Goal: Task Accomplishment & Management: Use online tool/utility

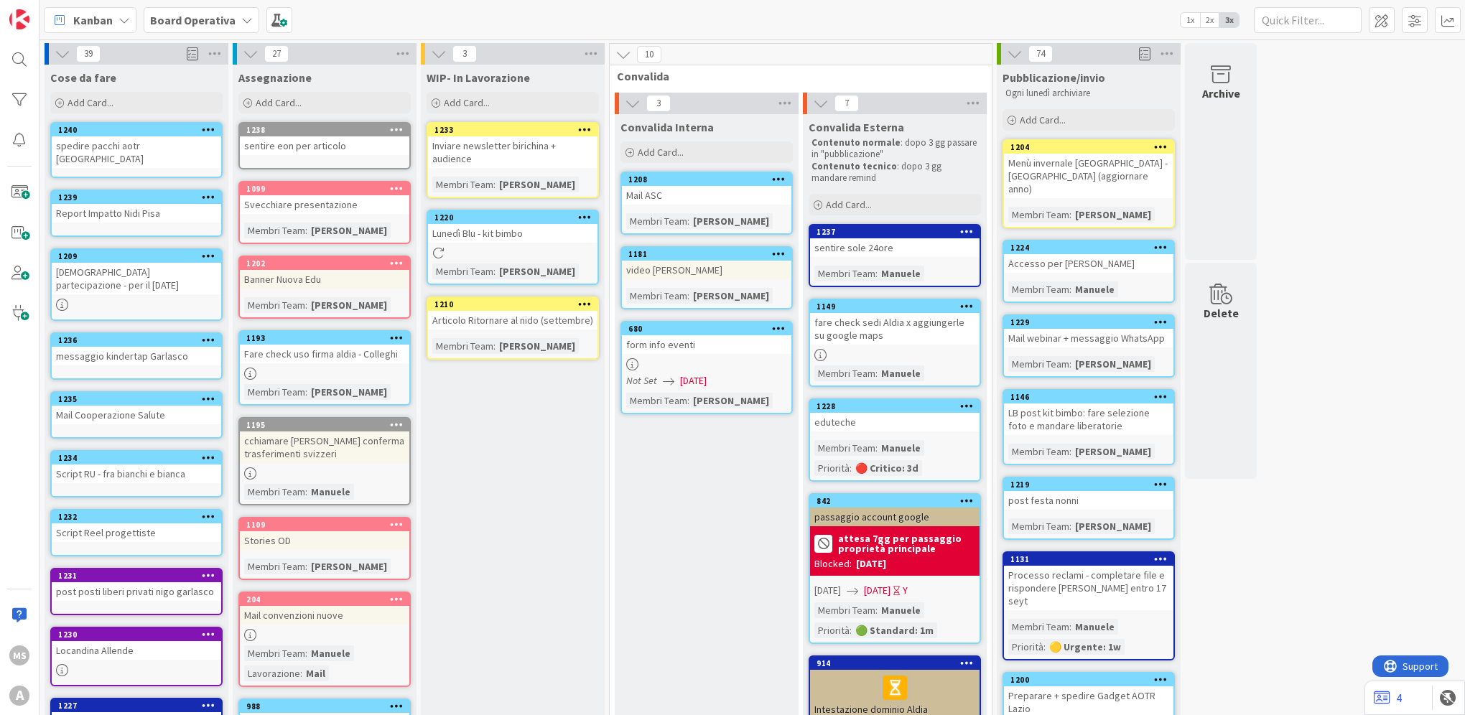
scroll to position [354, 0]
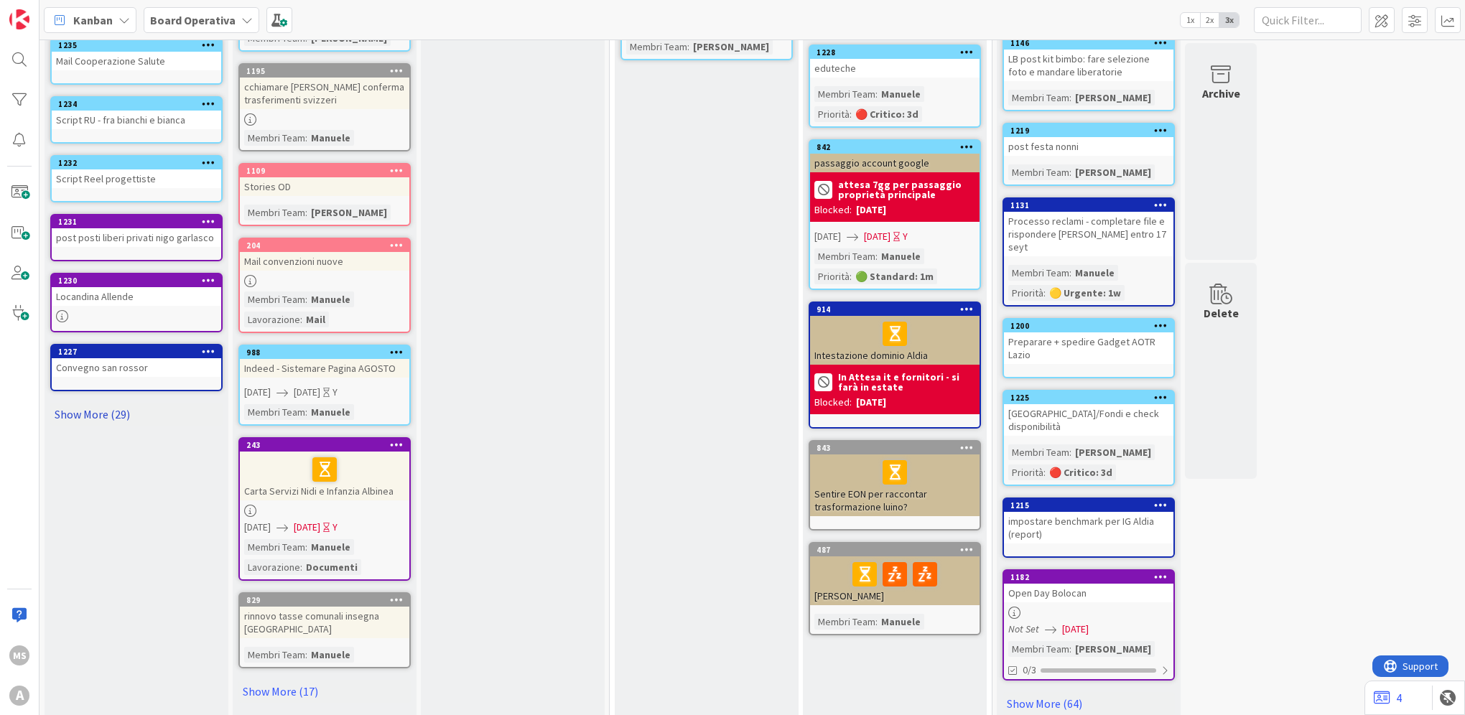
click at [93, 406] on link "Show More (29)" at bounding box center [136, 414] width 172 height 23
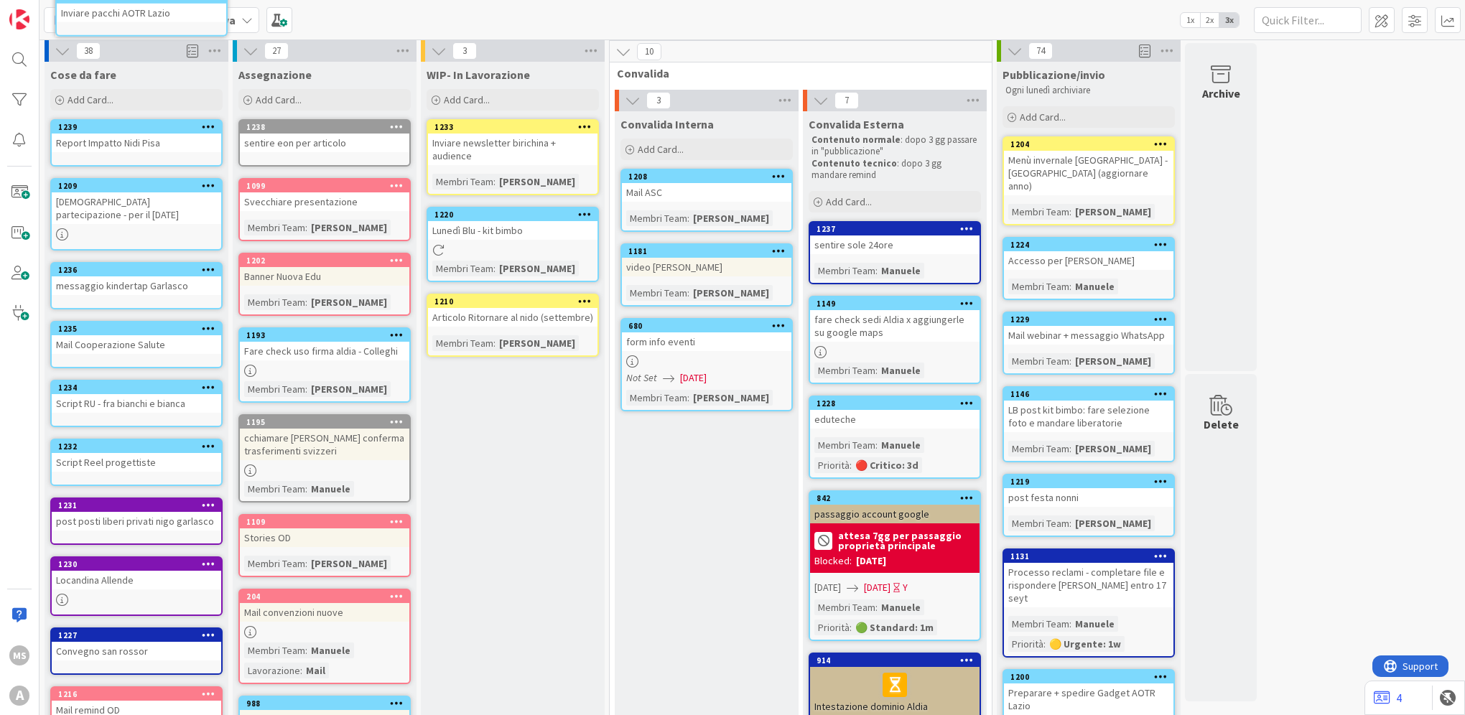
scroll to position [0, 0]
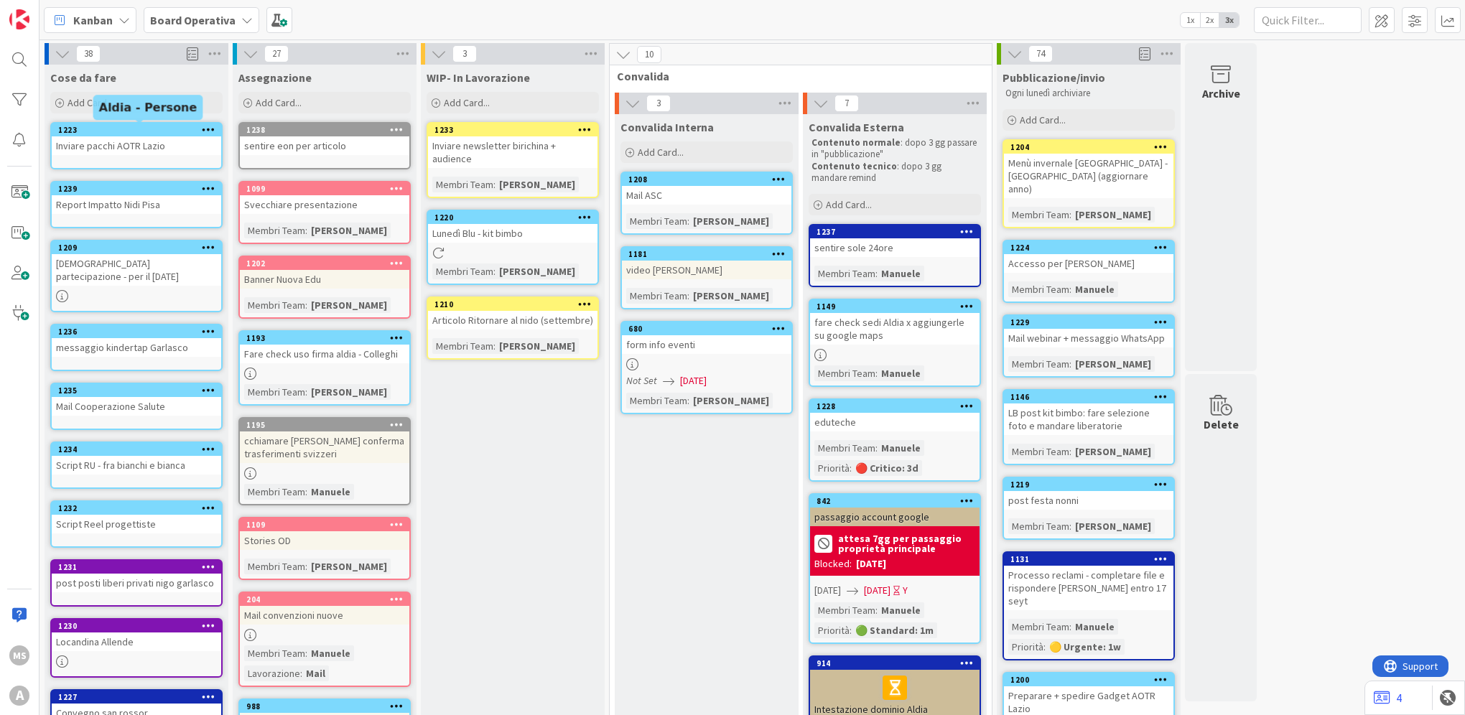
click at [109, 151] on div "Inviare pacchi AOTR Lazio" at bounding box center [136, 145] width 169 height 19
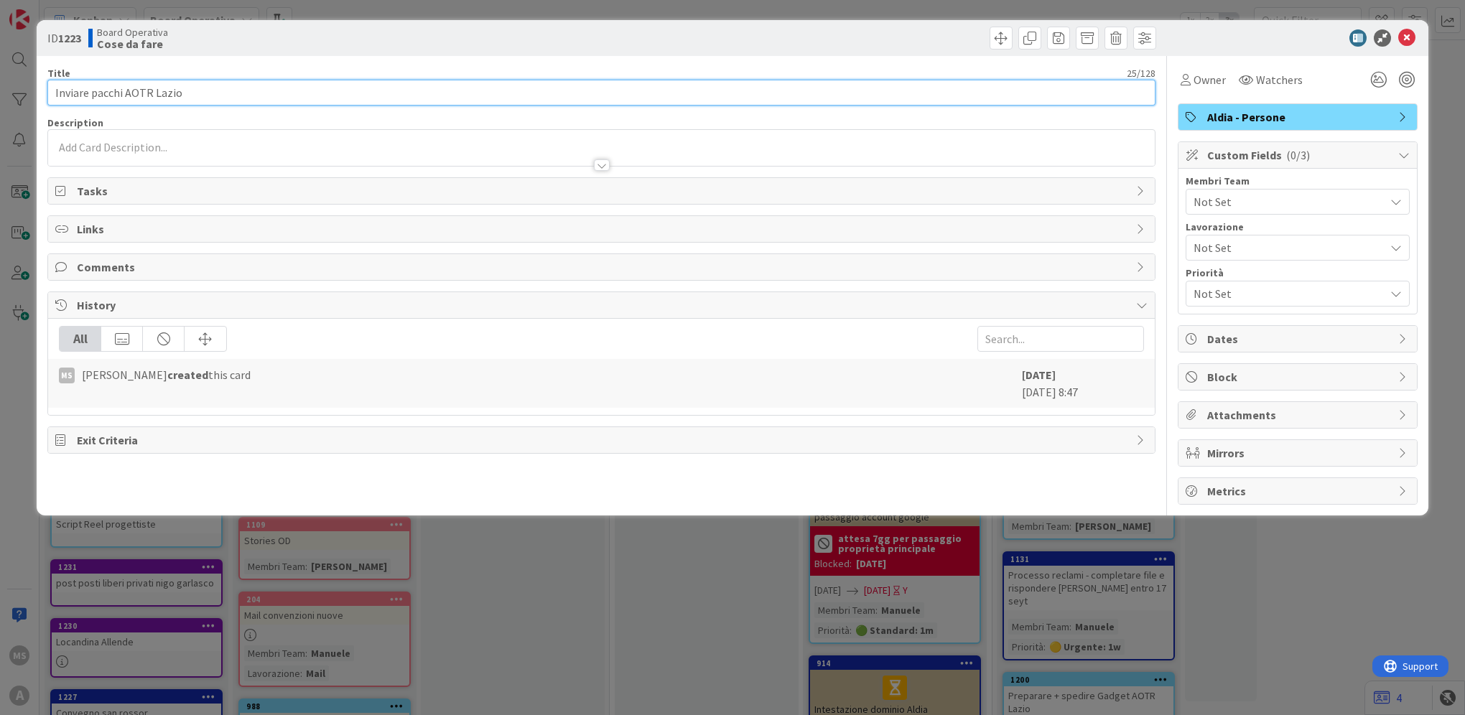
drag, startPoint x: 87, startPoint y: 95, endPoint x: 29, endPoint y: 90, distance: 58.3
click at [29, 90] on div "ID 1223 Board Operativa Cose da fare Title 25 / 128 Inviare pacchi AOTR Lazio D…" at bounding box center [732, 357] width 1465 height 715
type input "Spedire pacchi AOTR Lazio"
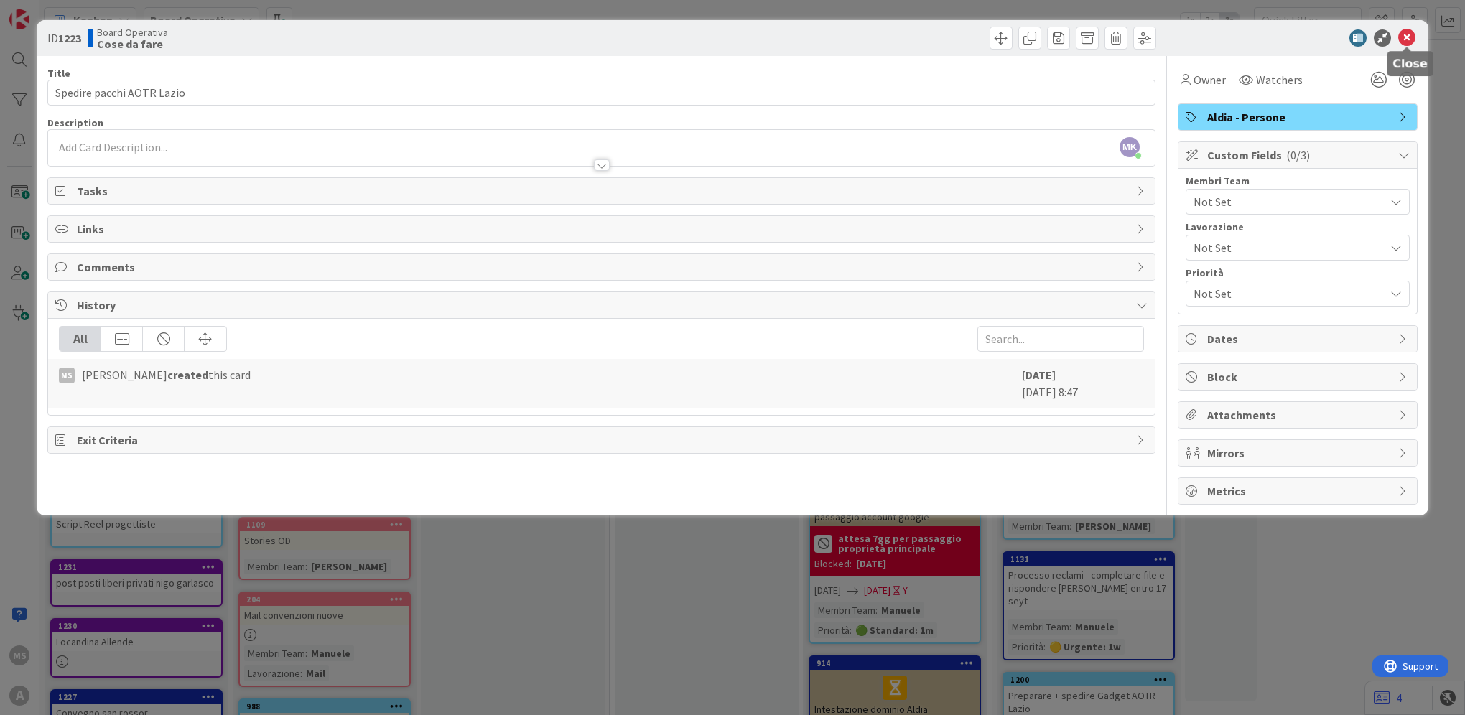
click at [745, 37] on icon at bounding box center [1406, 37] width 17 height 17
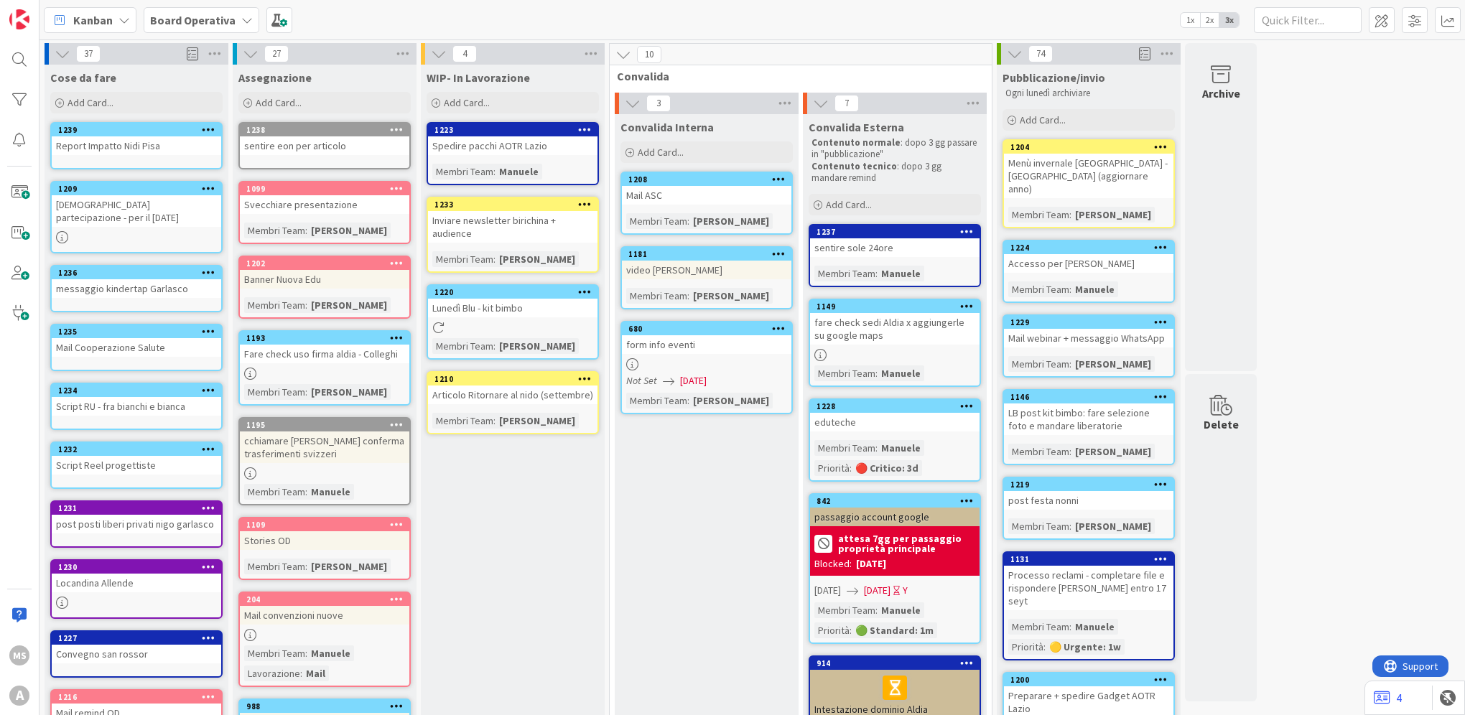
click at [63, 492] on icon at bounding box center [62, 603] width 12 height 12
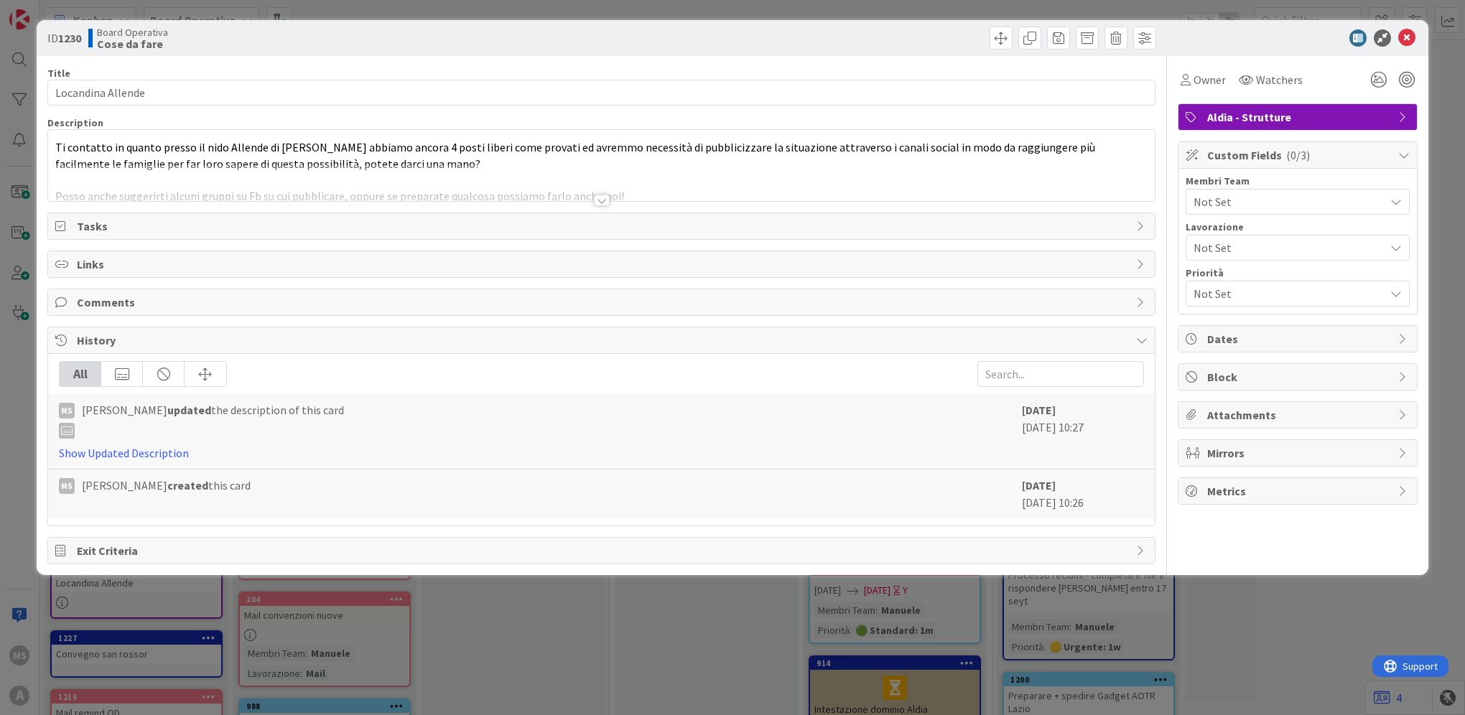
click at [615, 188] on div at bounding box center [601, 182] width 1106 height 37
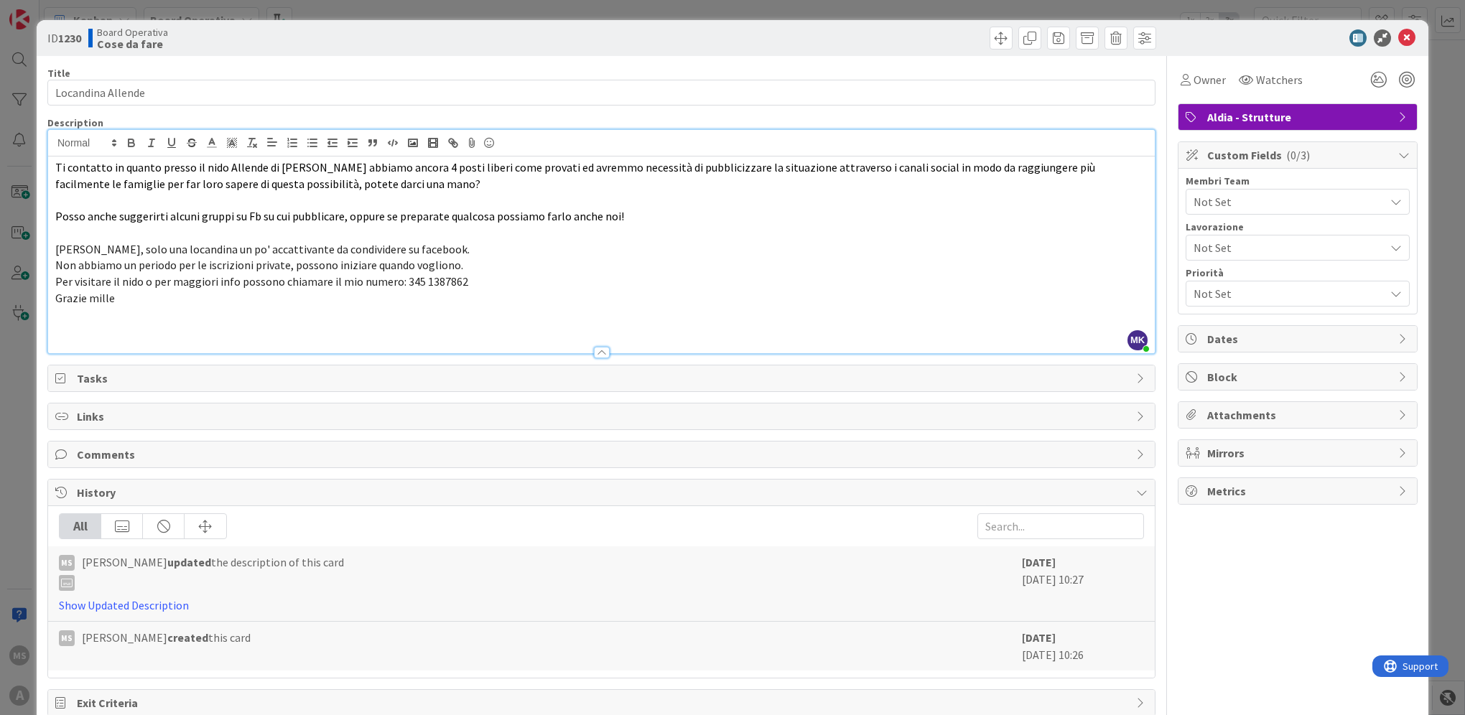
click at [26, 391] on div "ID 1230 Board Operativa Cose da fare Title 17 / 128 Locandina Allende Descripti…" at bounding box center [732, 357] width 1465 height 715
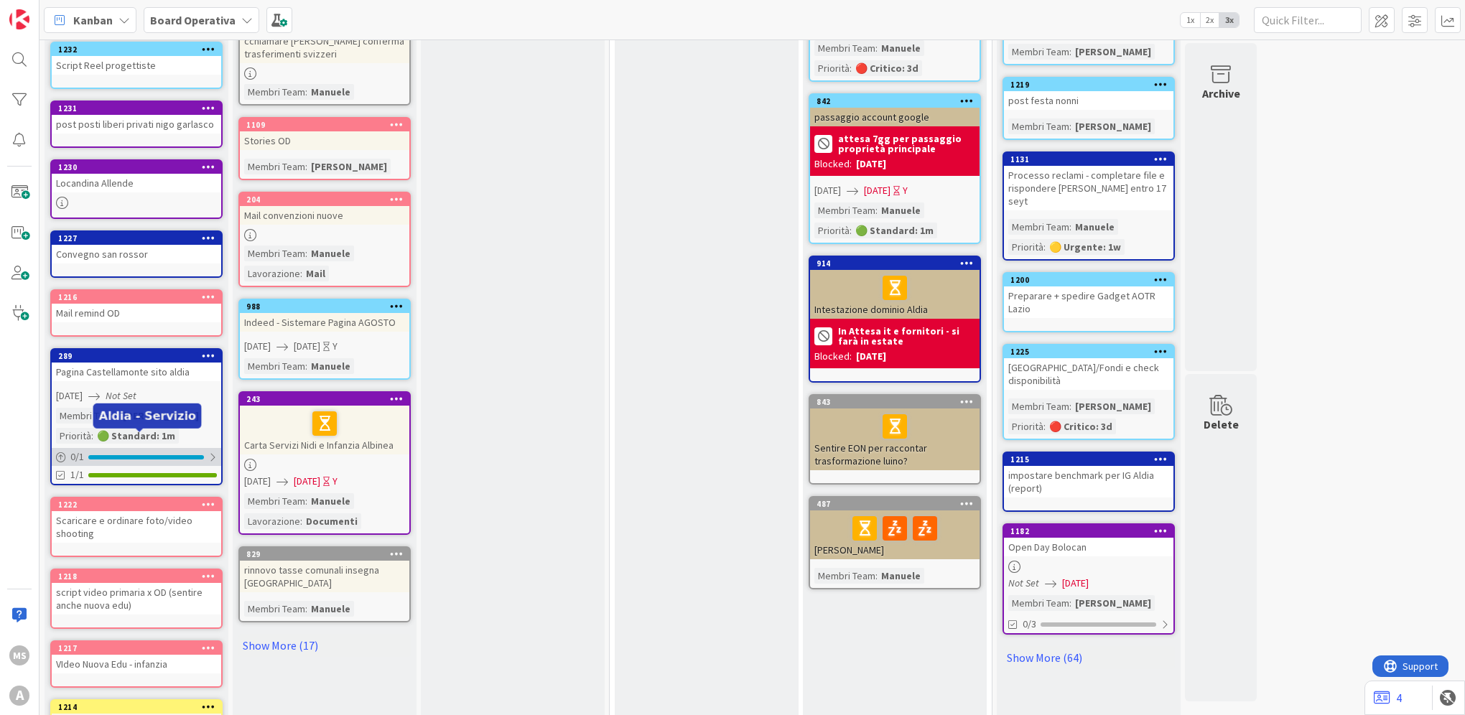
scroll to position [503, 0]
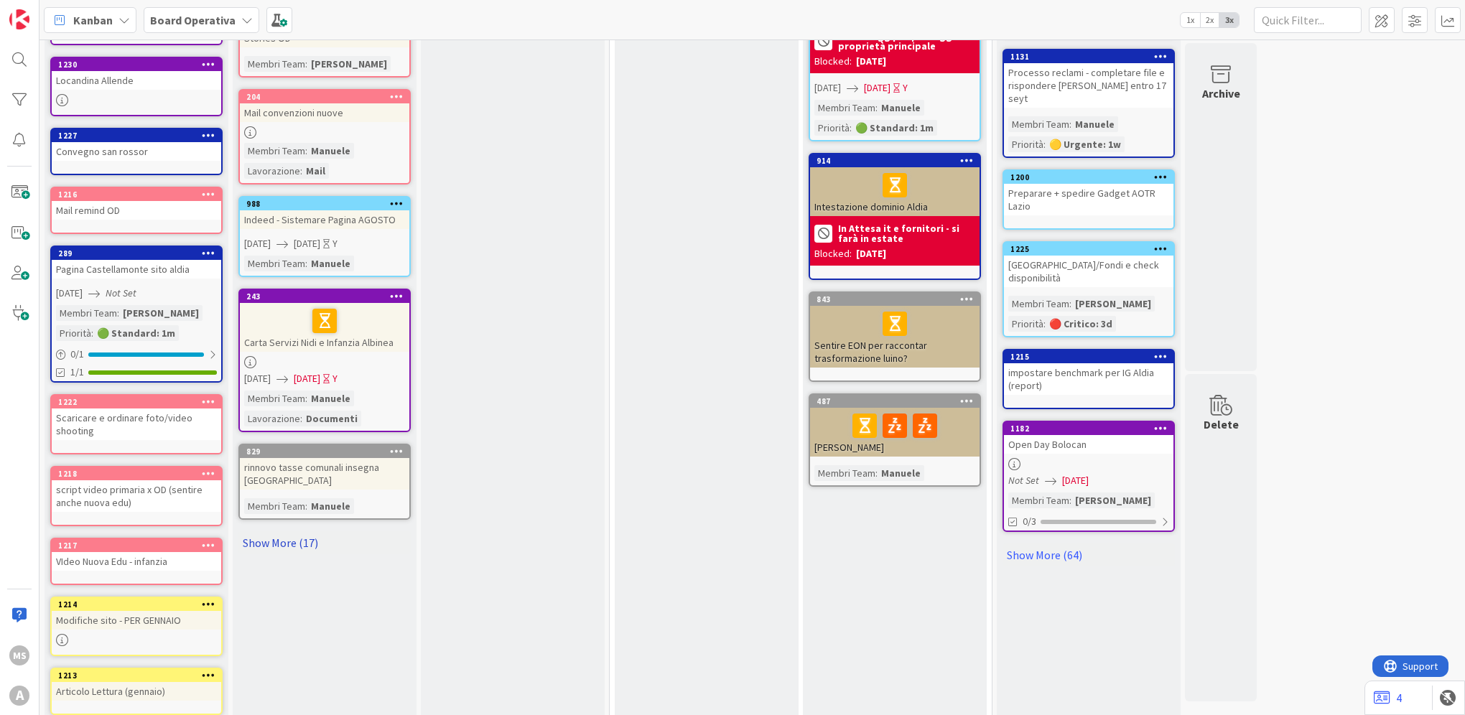
click at [307, 492] on link "Show More (17)" at bounding box center [324, 542] width 172 height 23
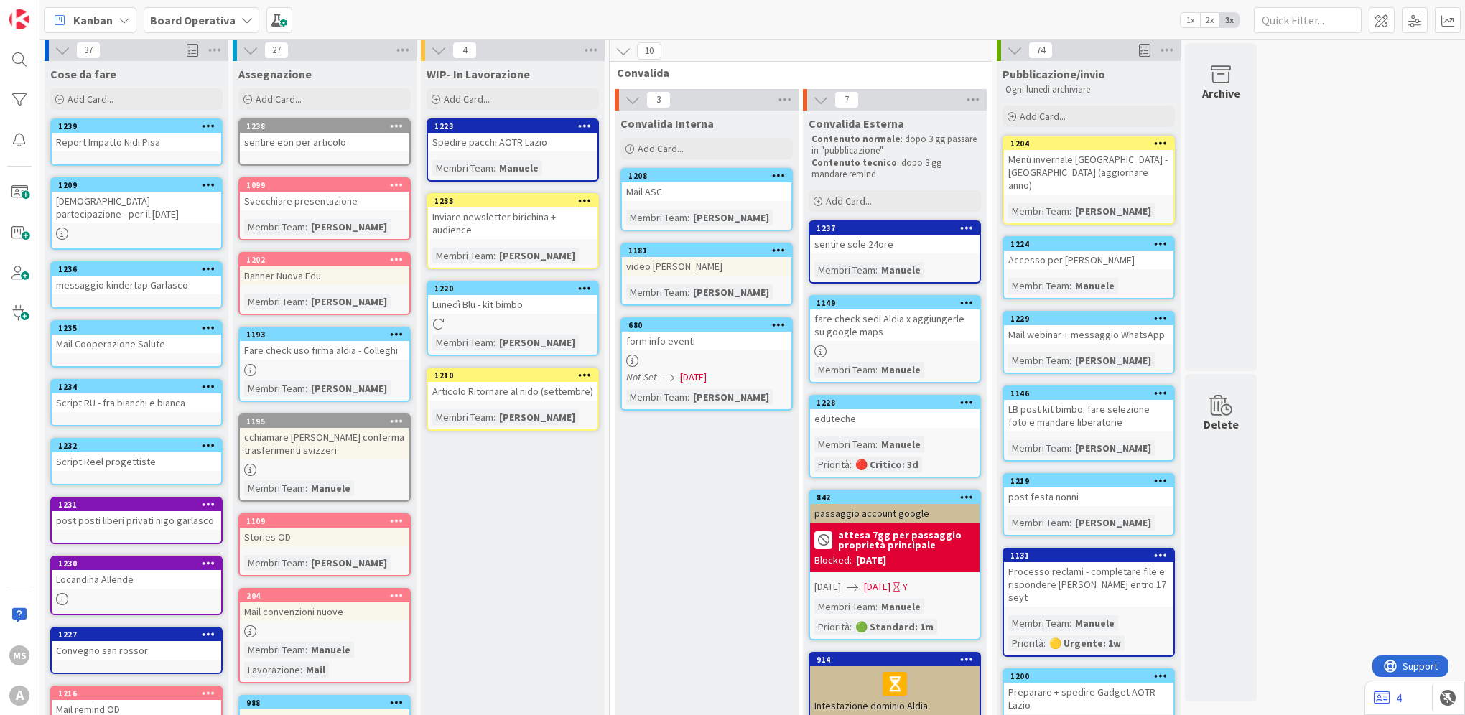
scroll to position [0, 0]
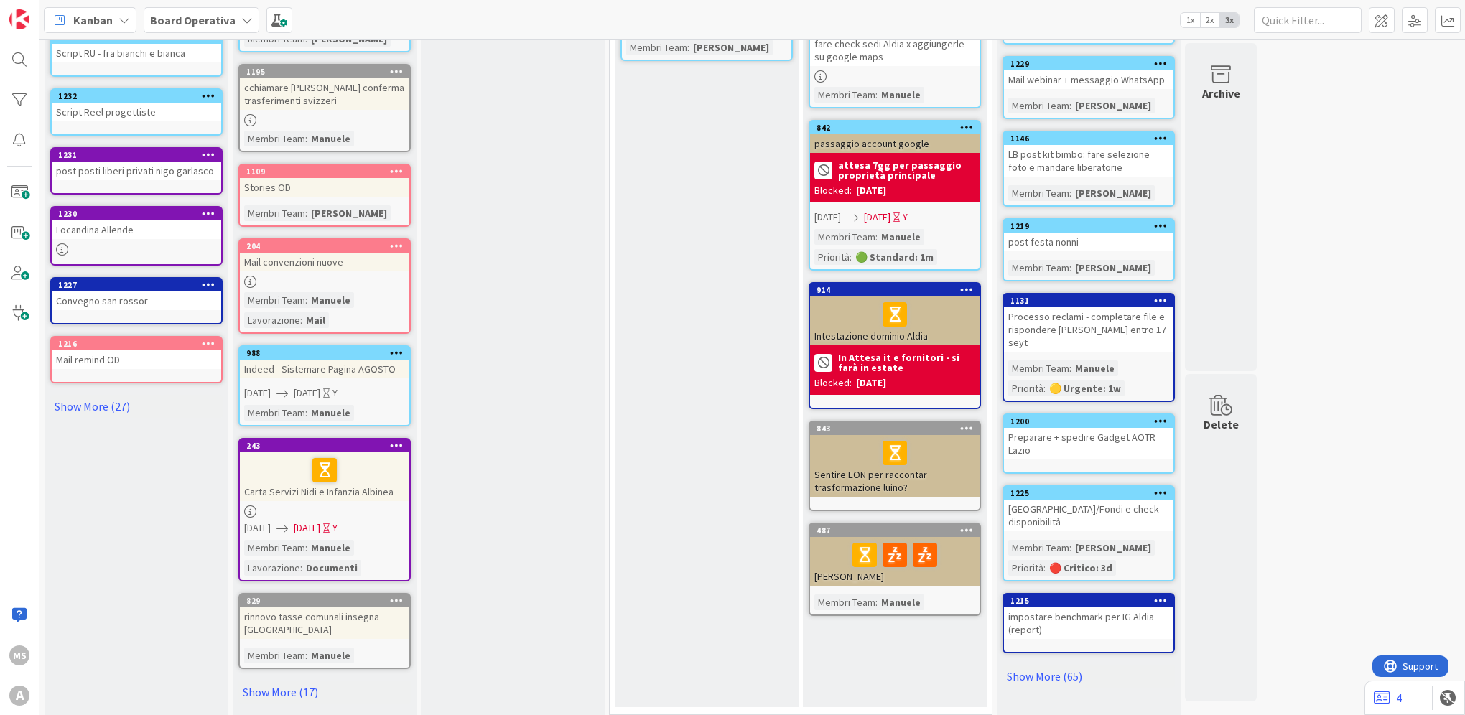
scroll to position [353, 0]
click at [292, 691] on link "Show More (17)" at bounding box center [324, 692] width 172 height 23
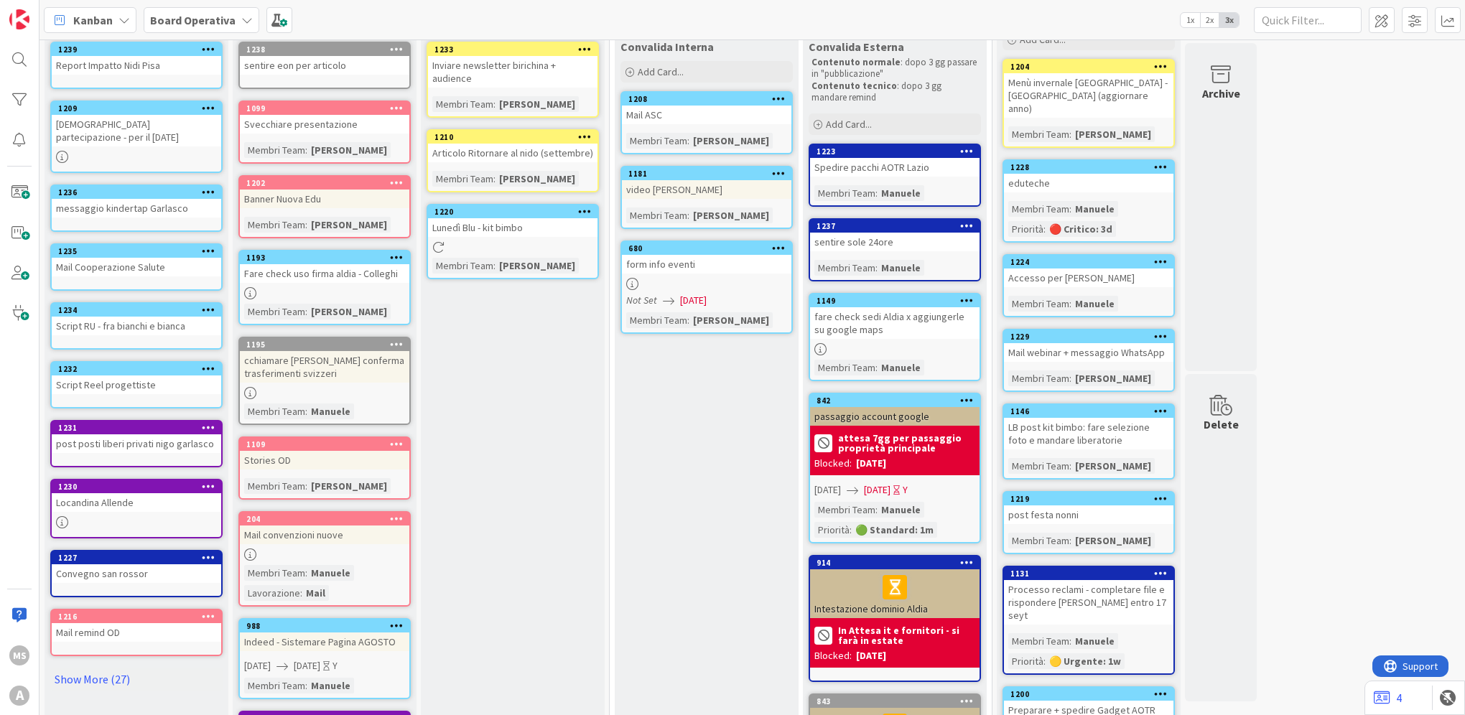
scroll to position [0, 0]
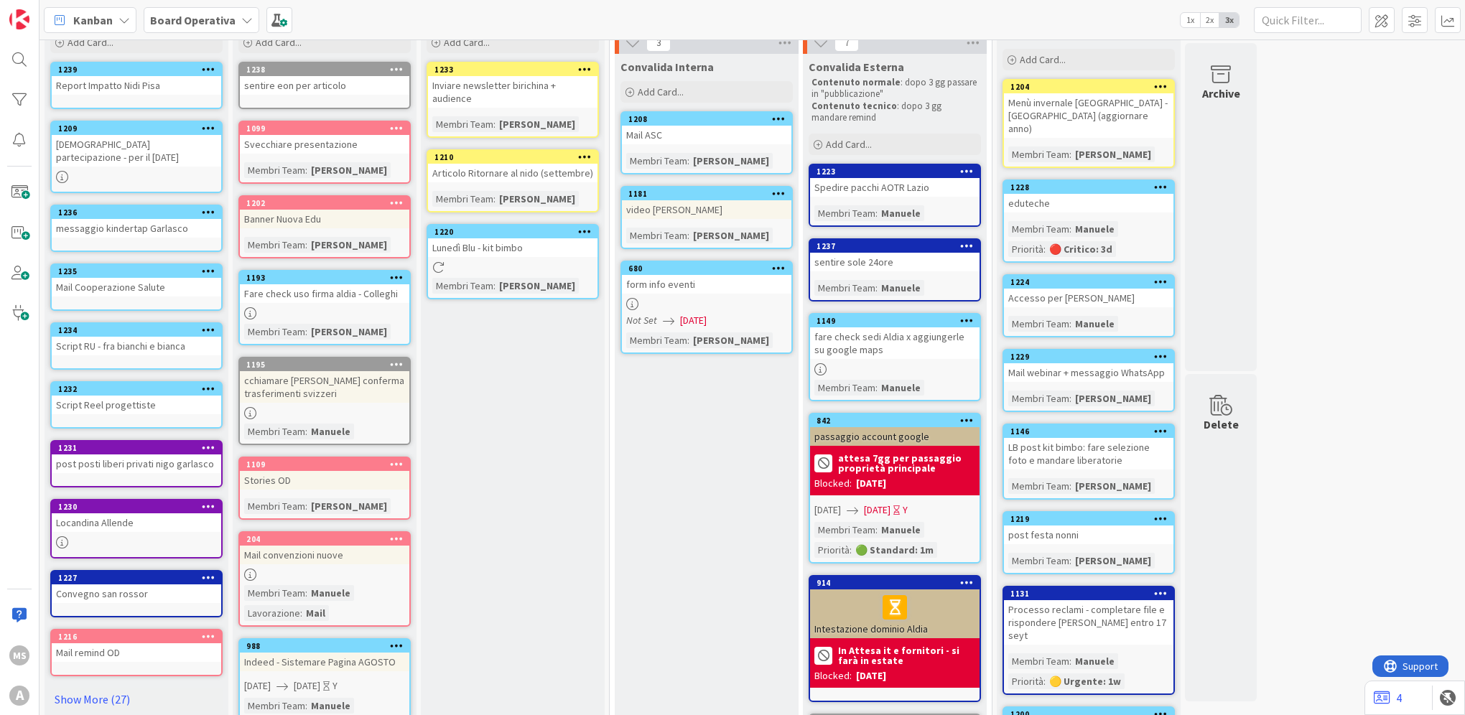
scroll to position [144, 0]
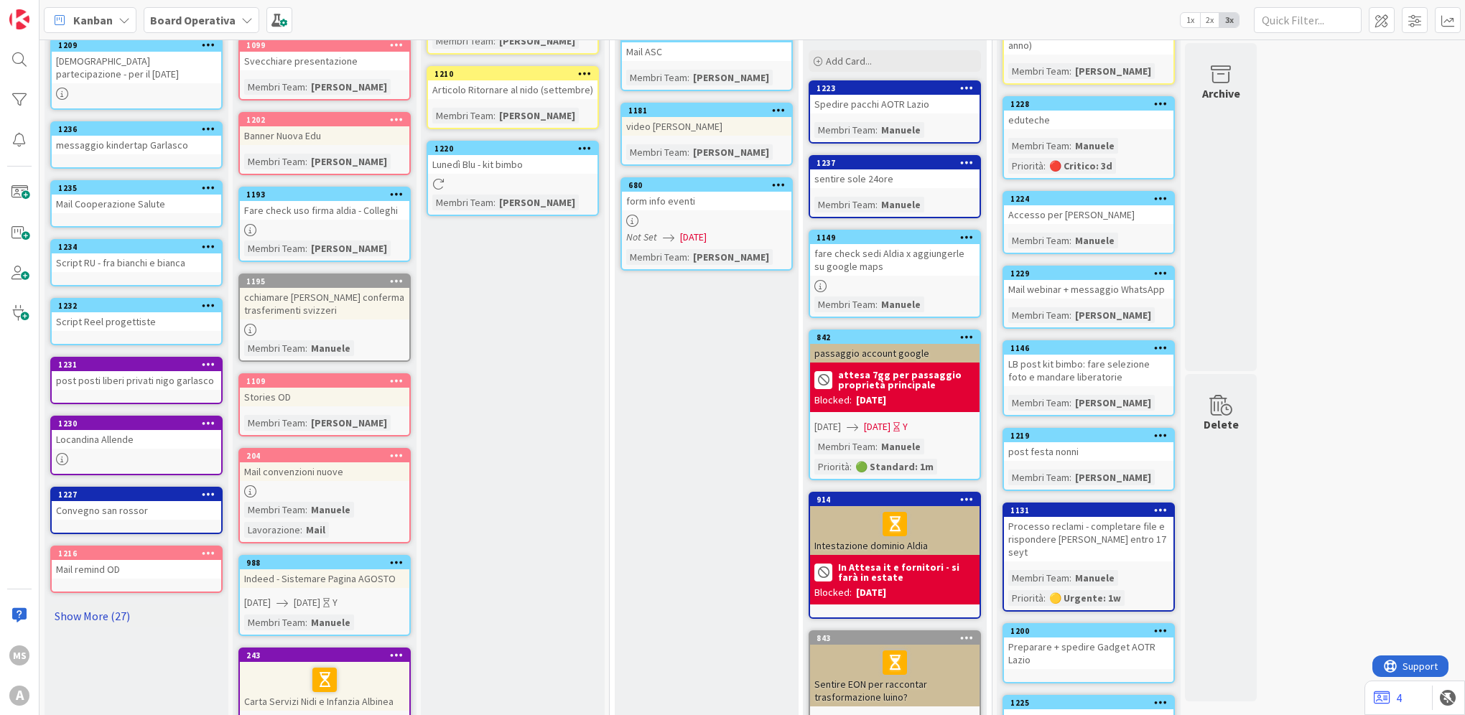
drag, startPoint x: 125, startPoint y: 595, endPoint x: 123, endPoint y: 617, distance: 21.6
click at [126, 605] on link "Show More (27)" at bounding box center [136, 616] width 172 height 23
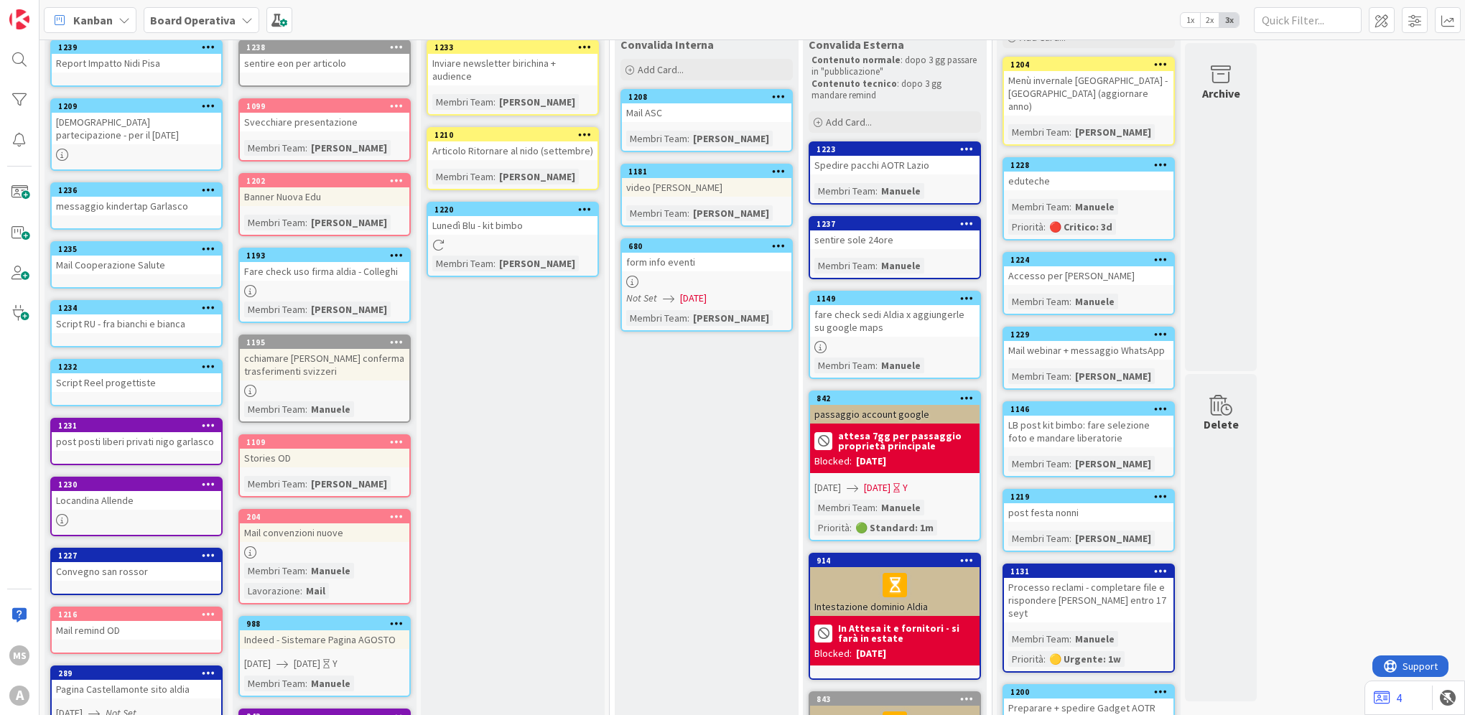
scroll to position [0, 0]
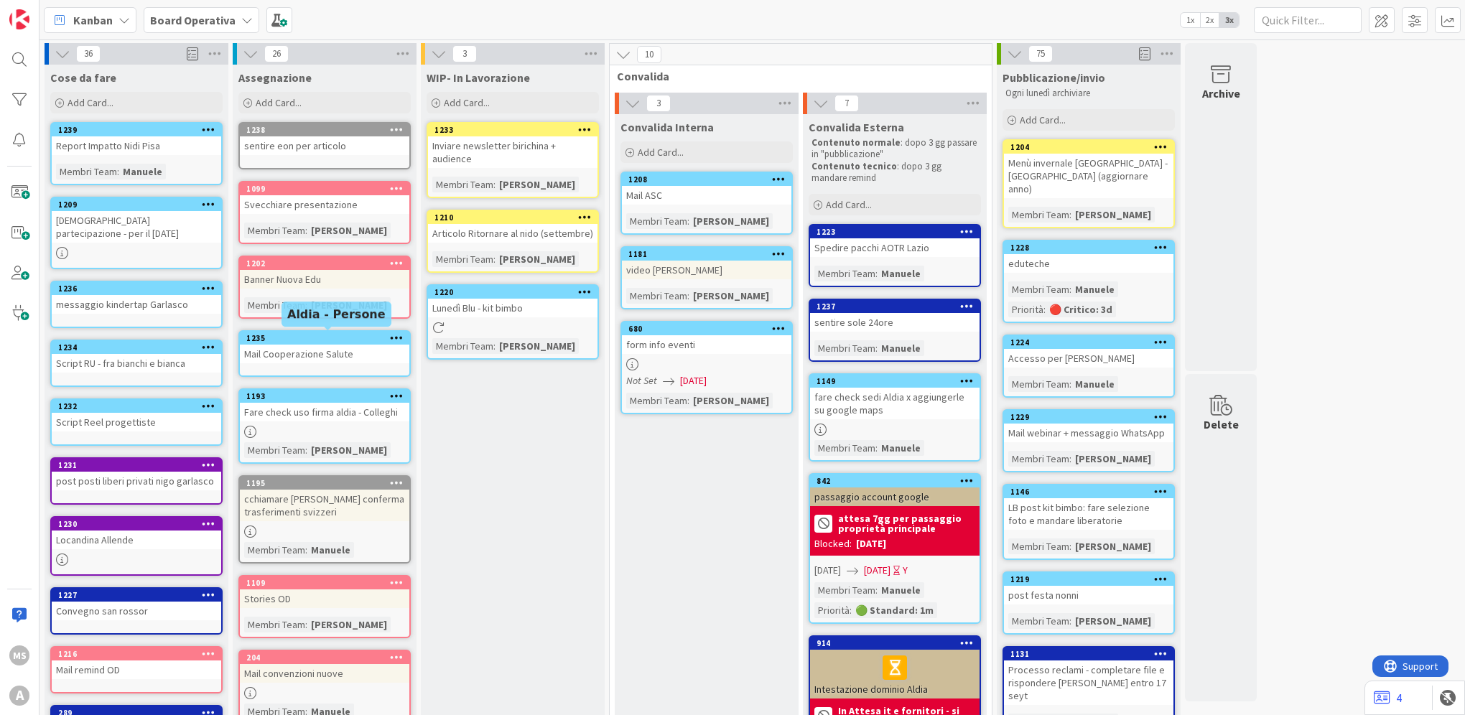
click at [319, 333] on div "1235" at bounding box center [327, 338] width 163 height 10
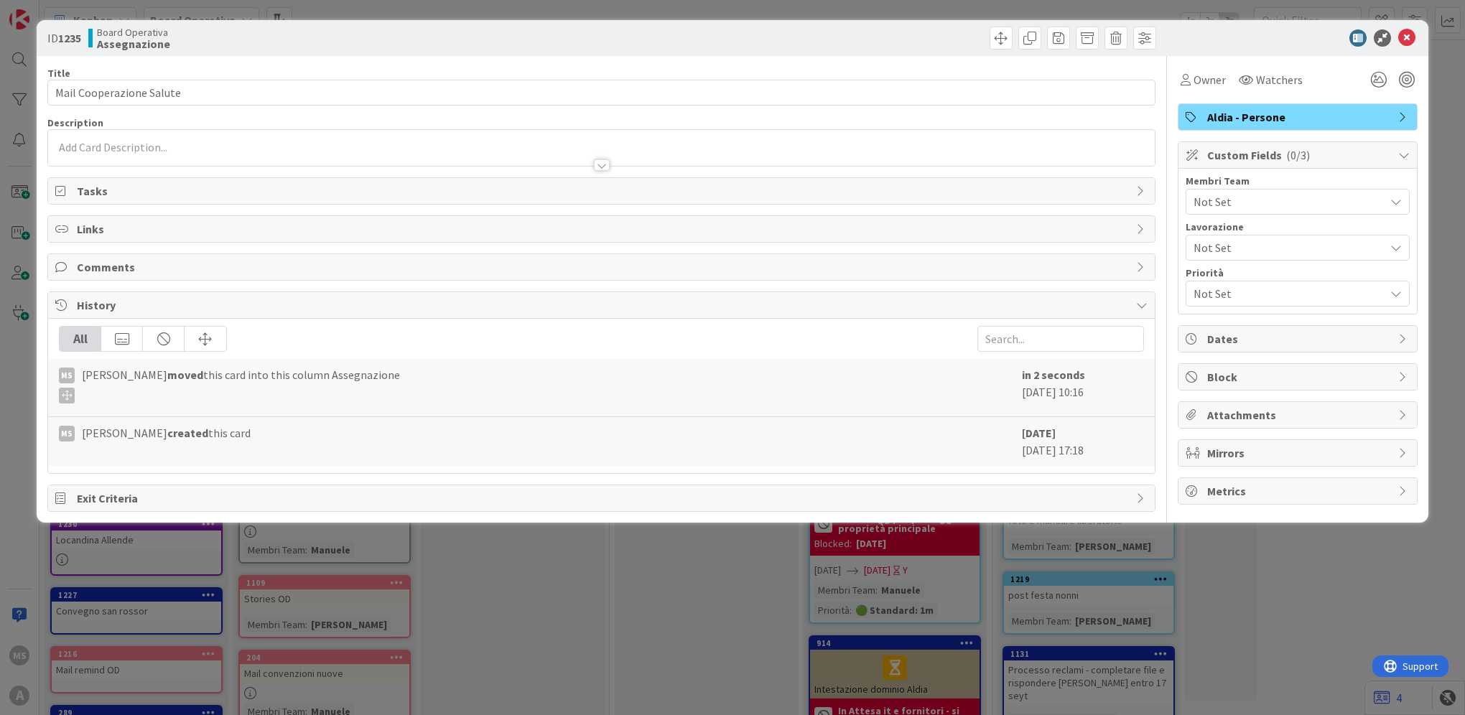
click at [1247, 193] on span "Not Set" at bounding box center [1288, 201] width 191 height 17
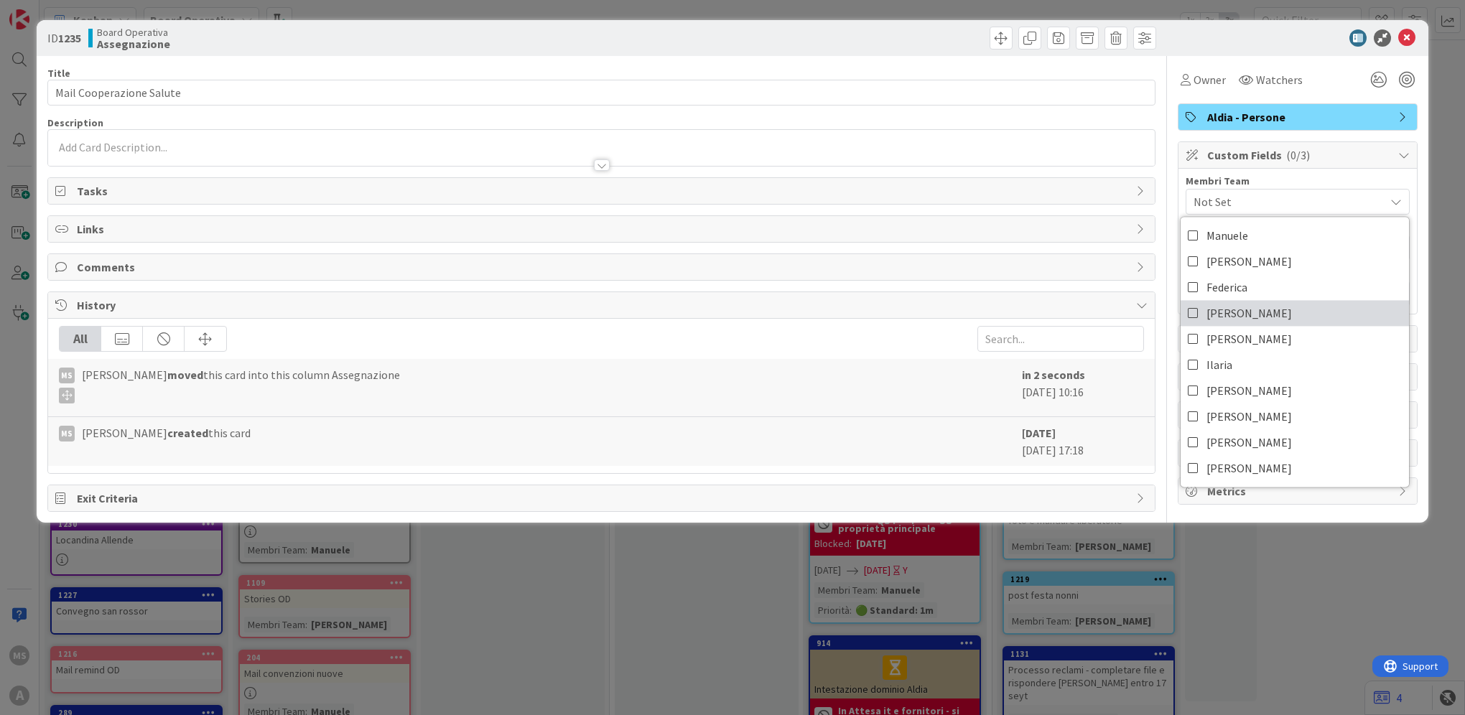
drag, startPoint x: 1274, startPoint y: 312, endPoint x: 1304, endPoint y: 170, distance: 145.2
click at [1274, 312] on link "Laura" at bounding box center [1294, 313] width 228 height 26
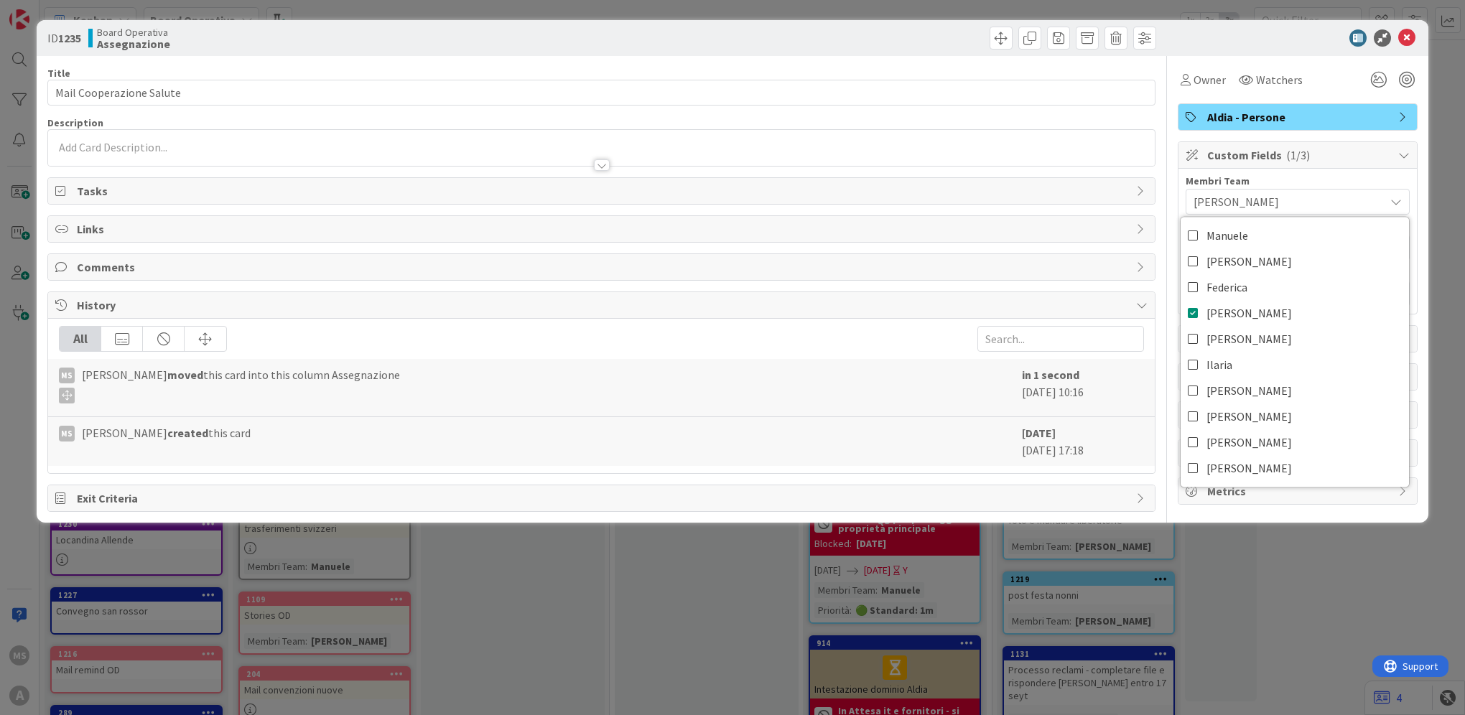
click at [1411, 35] on icon at bounding box center [1406, 37] width 17 height 17
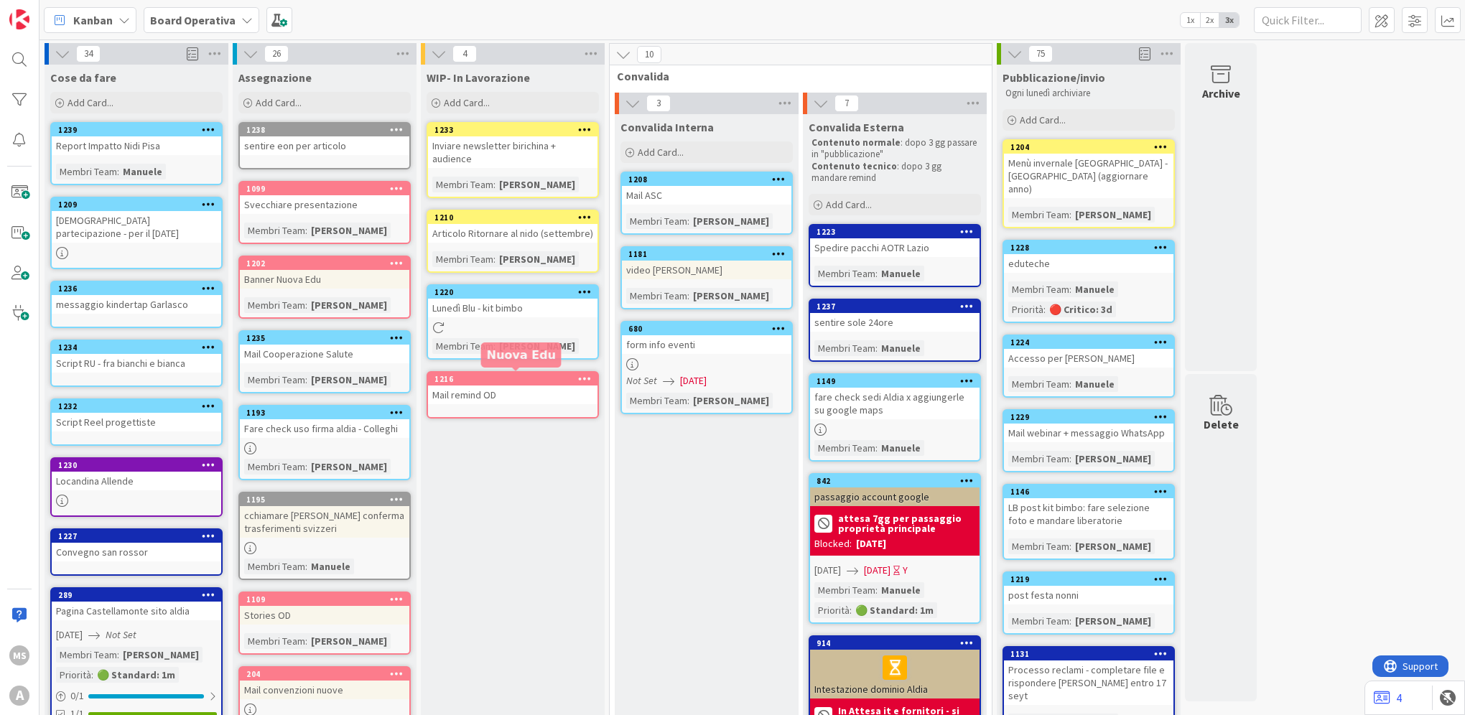
click at [505, 375] on div "1216" at bounding box center [515, 379] width 163 height 10
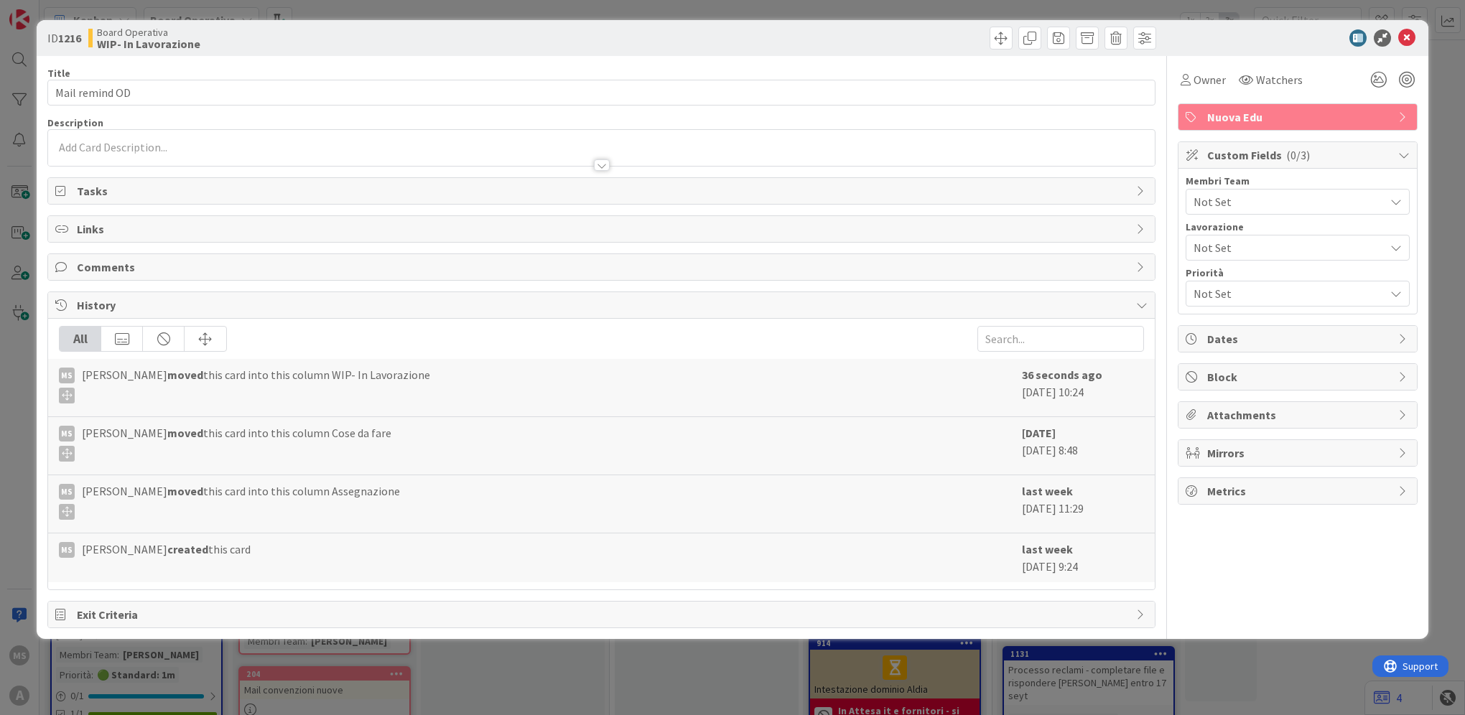
click at [1305, 200] on span "Not Set" at bounding box center [1288, 201] width 191 height 17
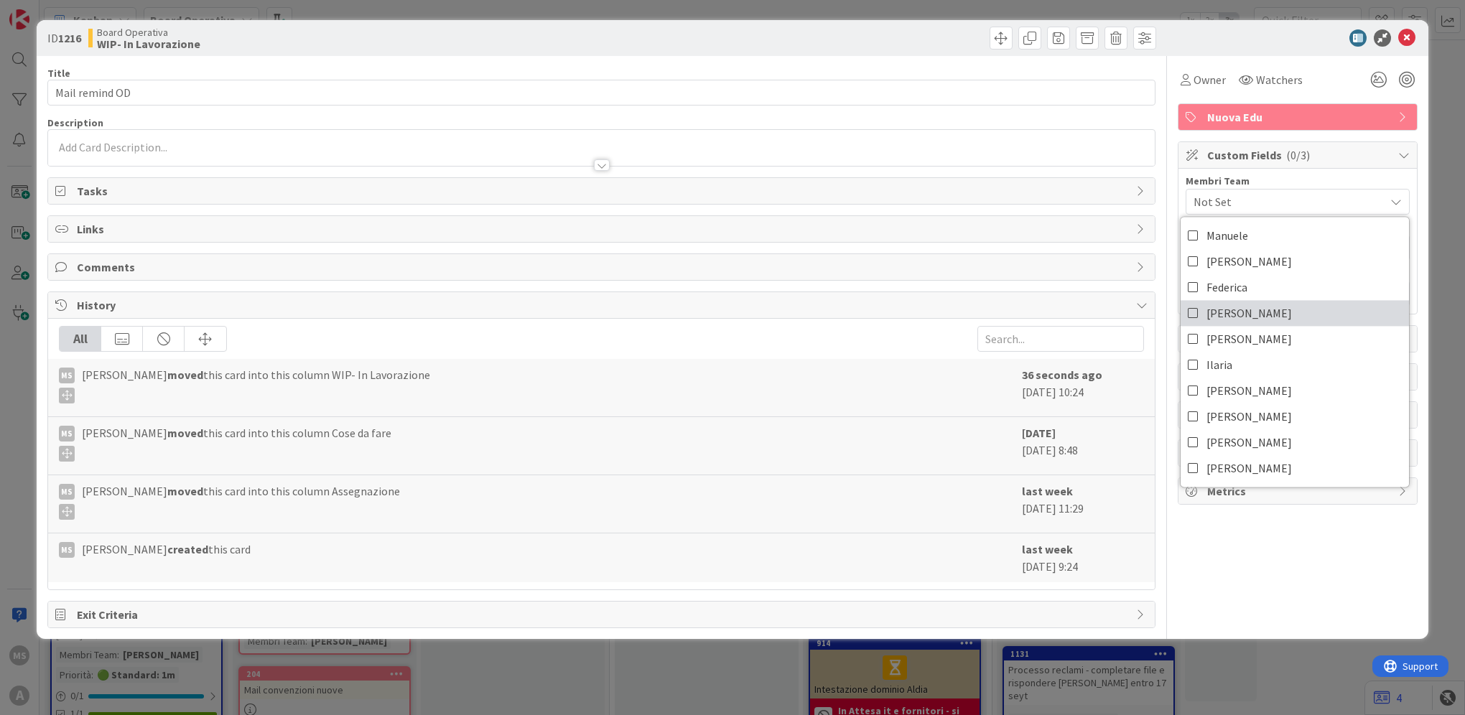
drag, startPoint x: 1310, startPoint y: 310, endPoint x: 1315, endPoint y: 190, distance: 120.0
click at [1310, 310] on link "Laura" at bounding box center [1294, 313] width 228 height 26
click at [1409, 39] on icon at bounding box center [1406, 37] width 17 height 17
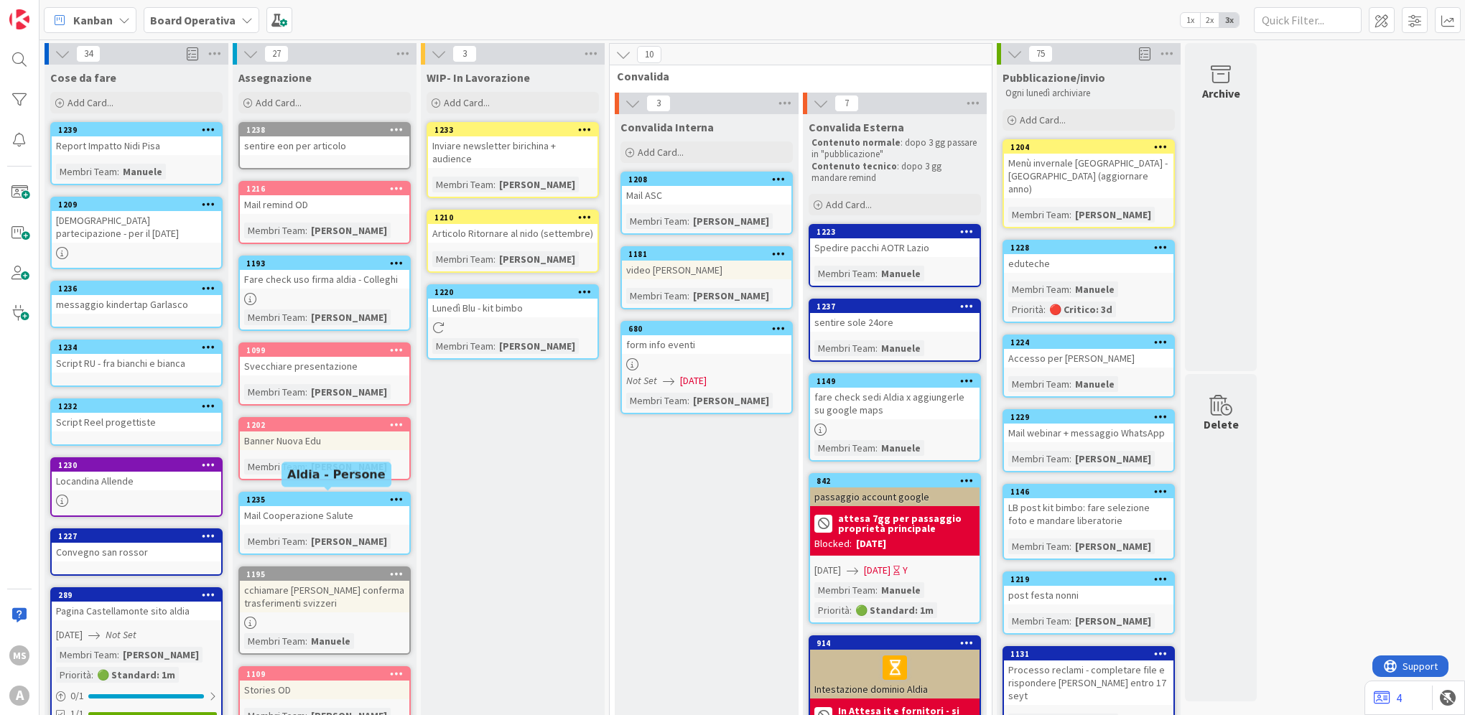
click at [279, 498] on div "1235" at bounding box center [327, 500] width 163 height 10
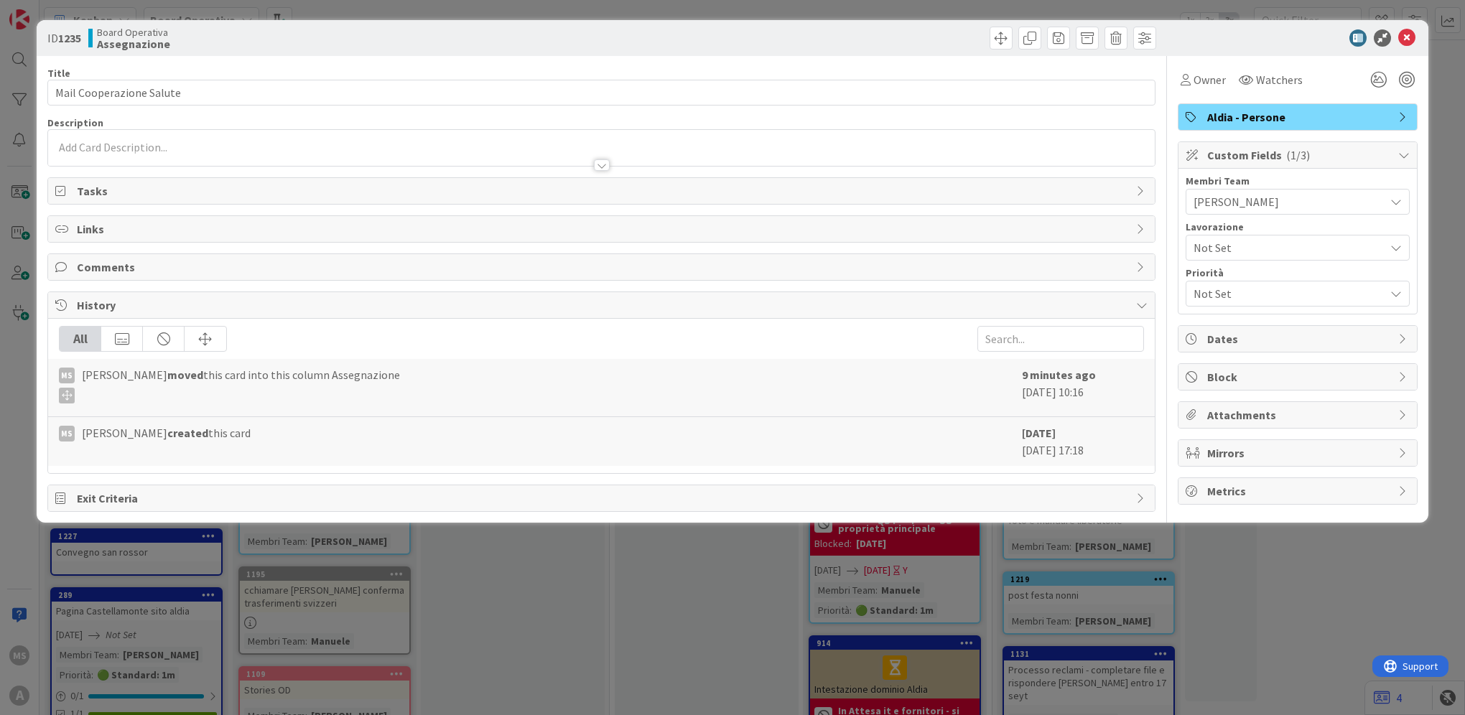
click at [1264, 190] on div "Laura" at bounding box center [1297, 202] width 224 height 26
click at [1247, 255] on span "Not Set" at bounding box center [1285, 248] width 184 height 20
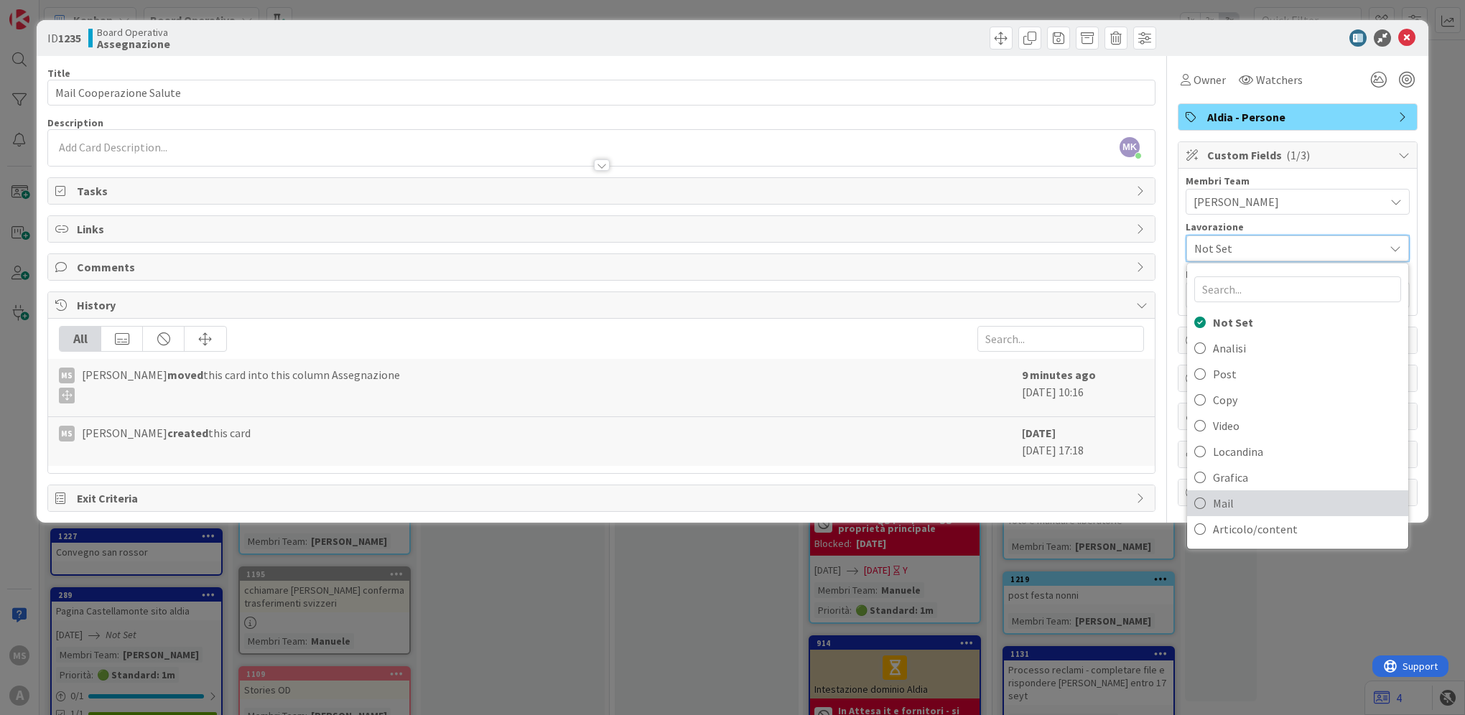
click at [1286, 504] on span "Mail" at bounding box center [1307, 504] width 188 height 22
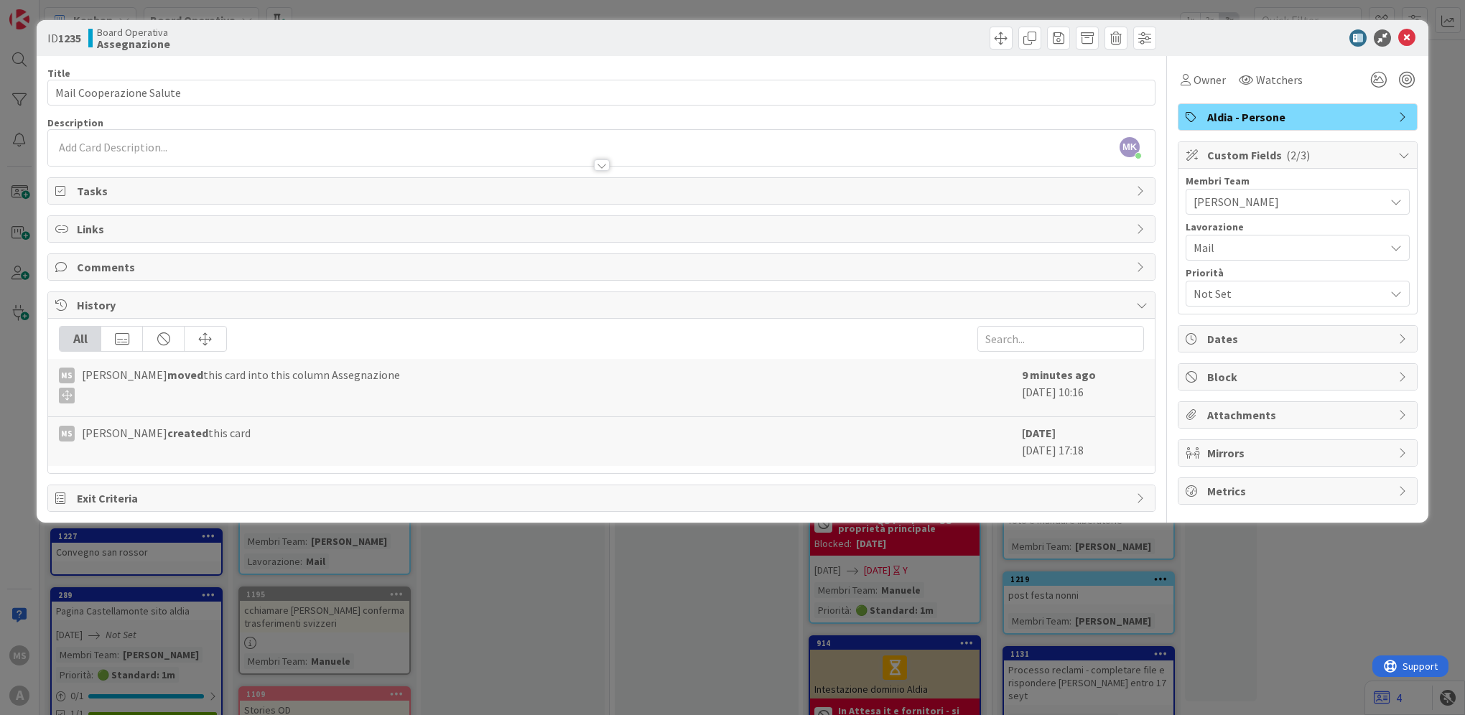
click at [1254, 333] on span "Dates" at bounding box center [1299, 338] width 184 height 17
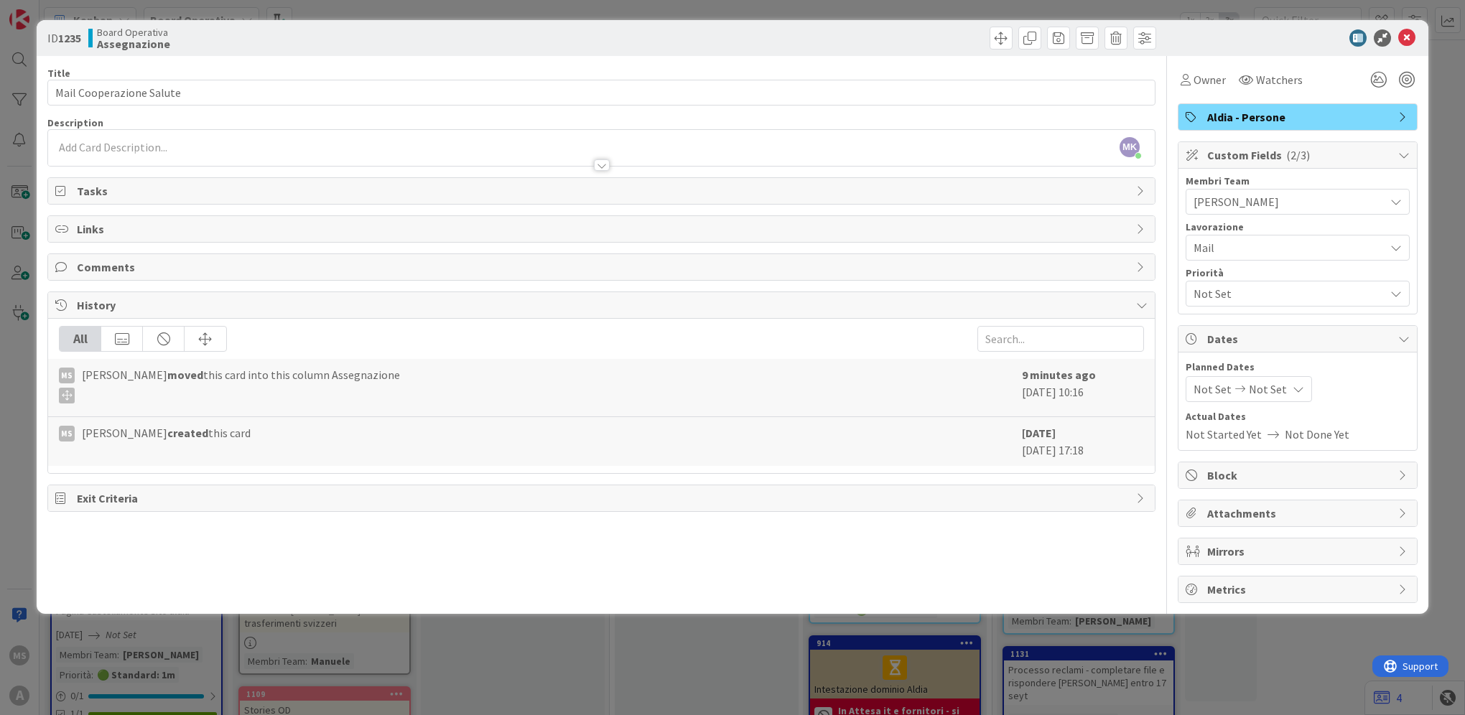
click at [1270, 384] on span "Not Set" at bounding box center [1268, 389] width 38 height 17
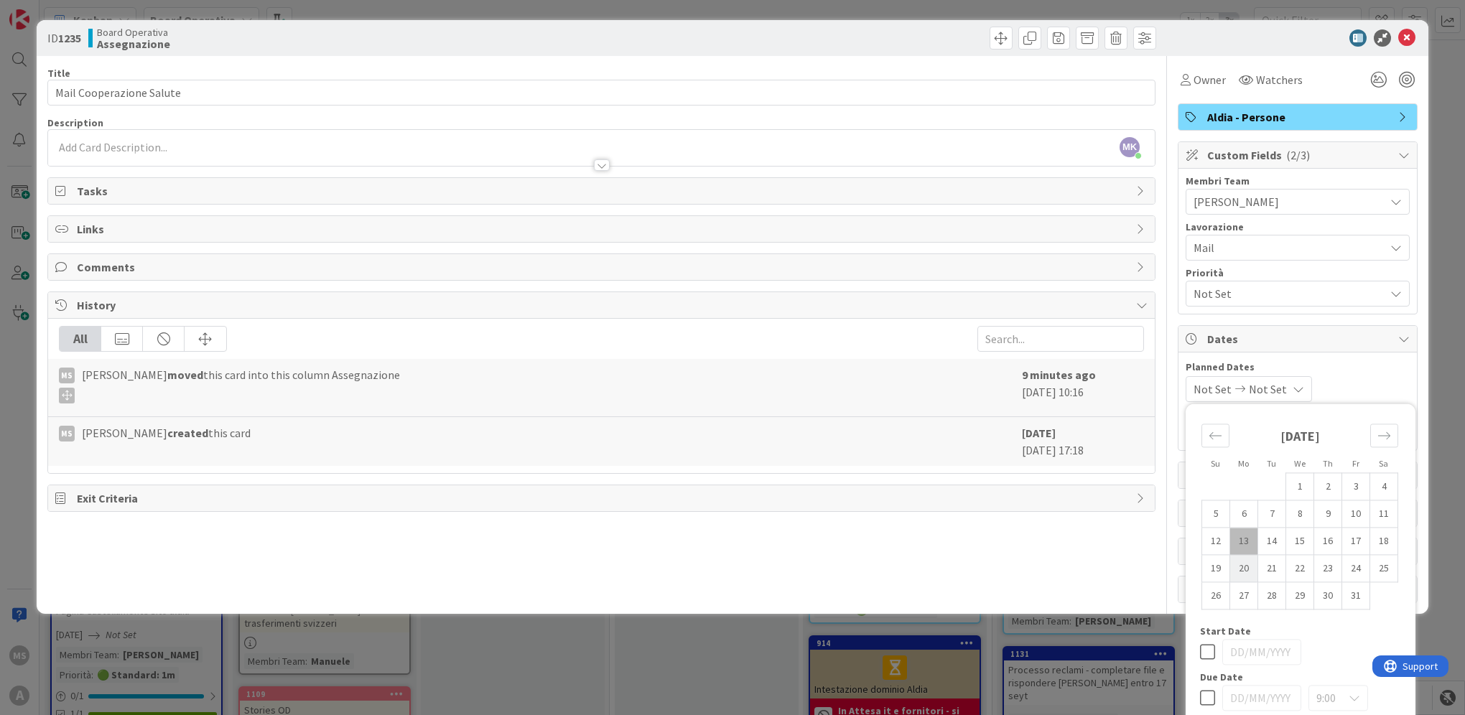
click at [1241, 566] on td "20" at bounding box center [1244, 568] width 28 height 27
type input "20/10/2025"
click at [1232, 558] on td "20" at bounding box center [1244, 568] width 28 height 27
type input "20/10/2025"
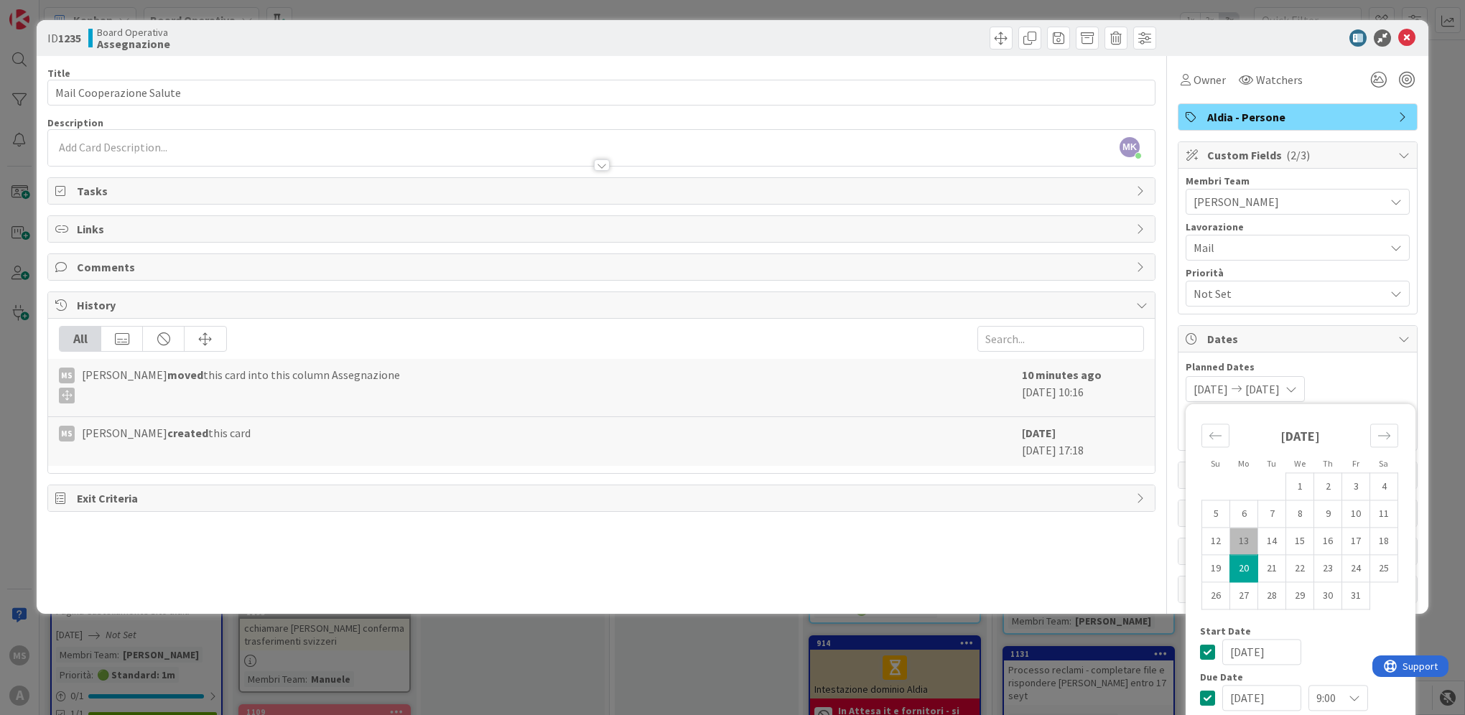
click at [1209, 385] on span "20/10/2025" at bounding box center [1210, 389] width 34 height 17
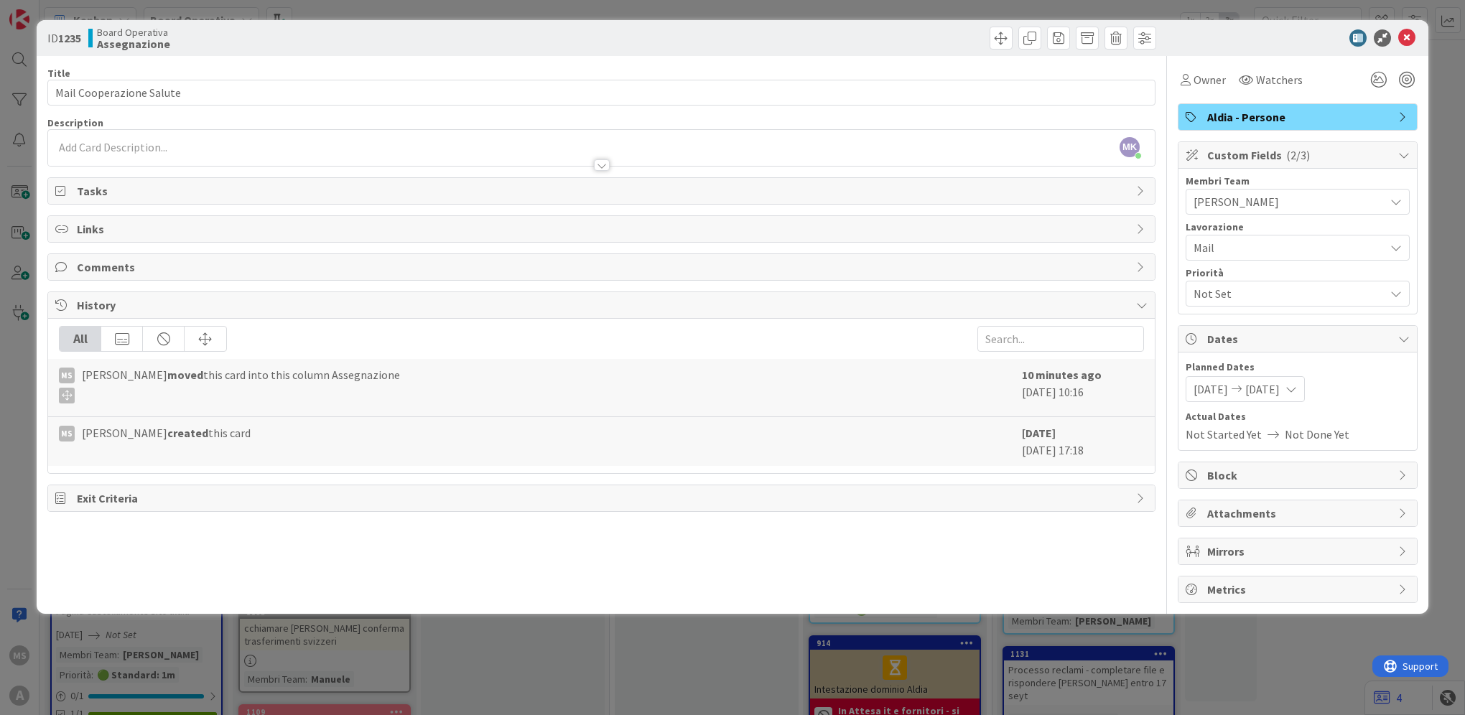
click at [1226, 387] on span "20/10/2025" at bounding box center [1210, 389] width 34 height 17
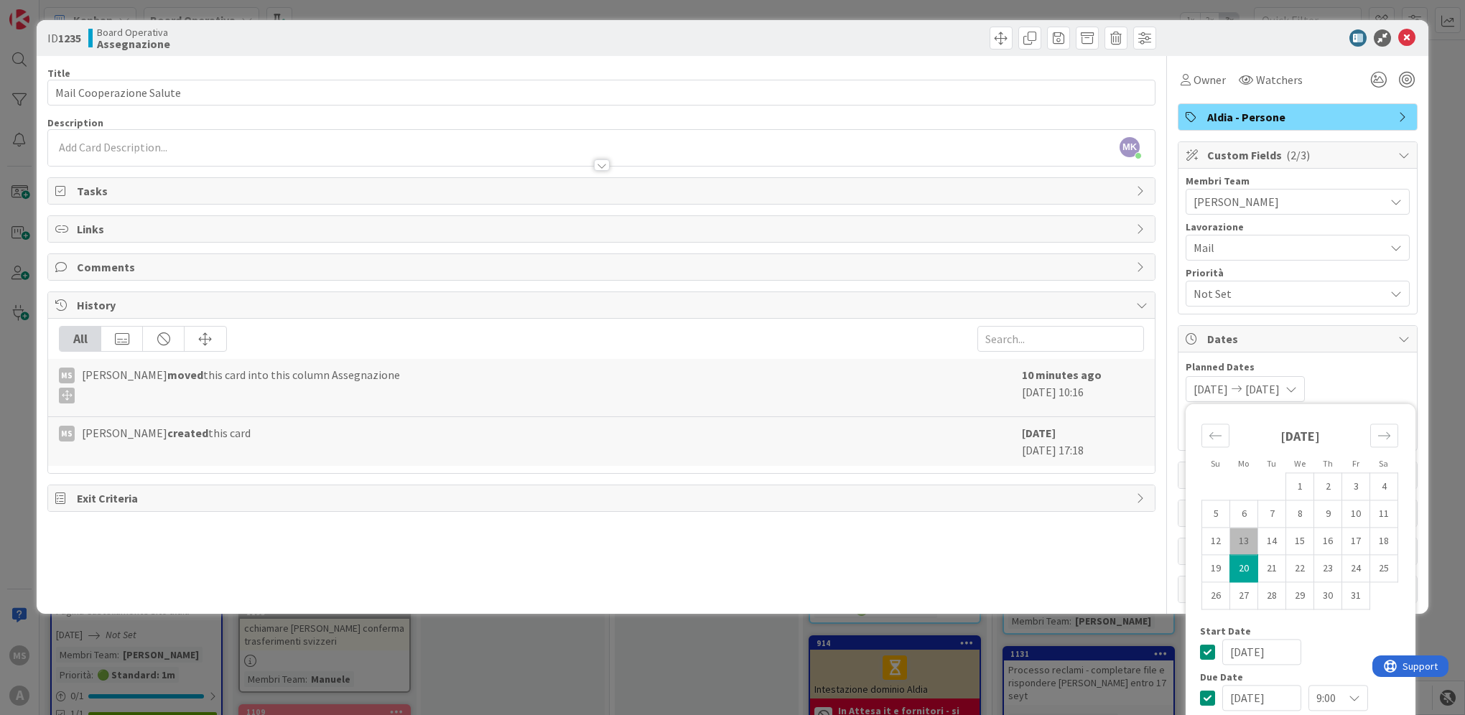
click at [1354, 347] on div "Dates" at bounding box center [1297, 339] width 238 height 27
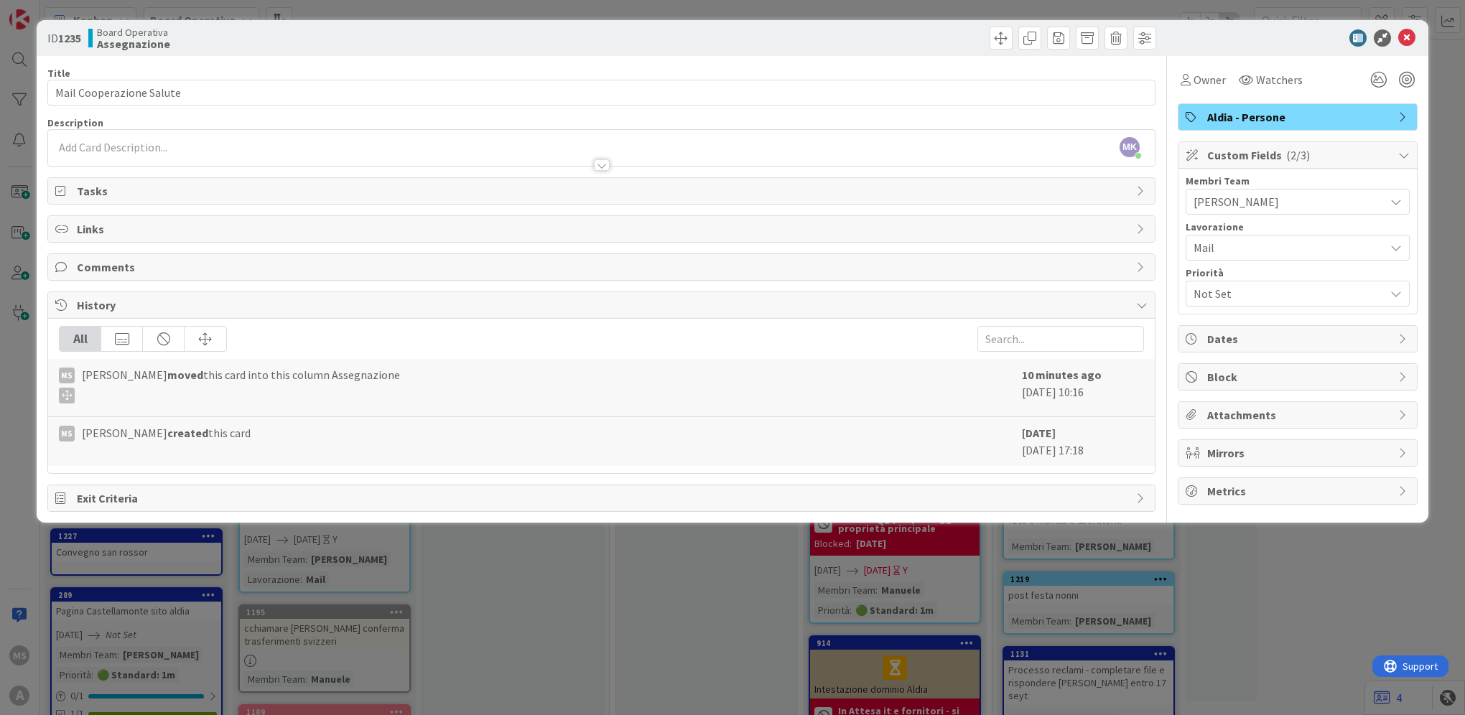
click at [1312, 342] on span "Dates" at bounding box center [1299, 338] width 184 height 17
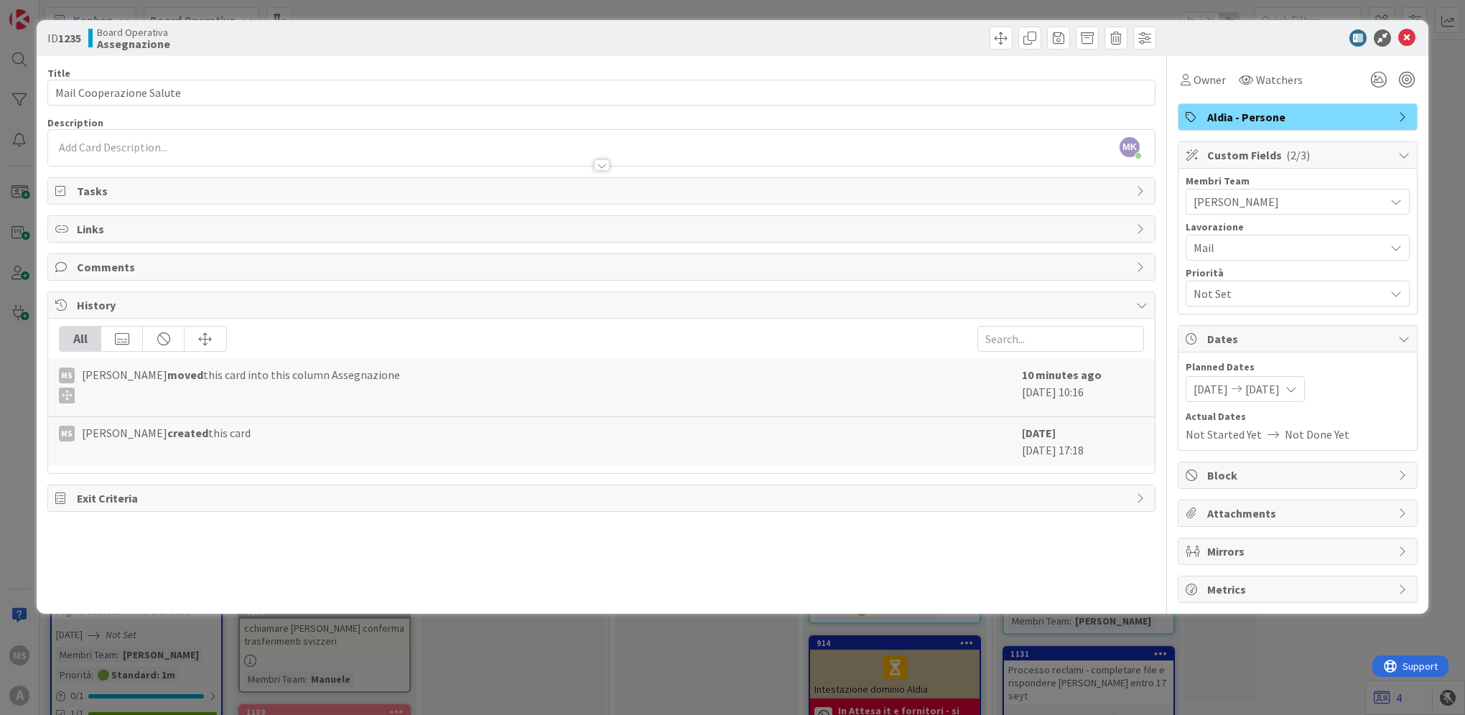
click at [1228, 388] on span "20/10/2025" at bounding box center [1210, 389] width 34 height 17
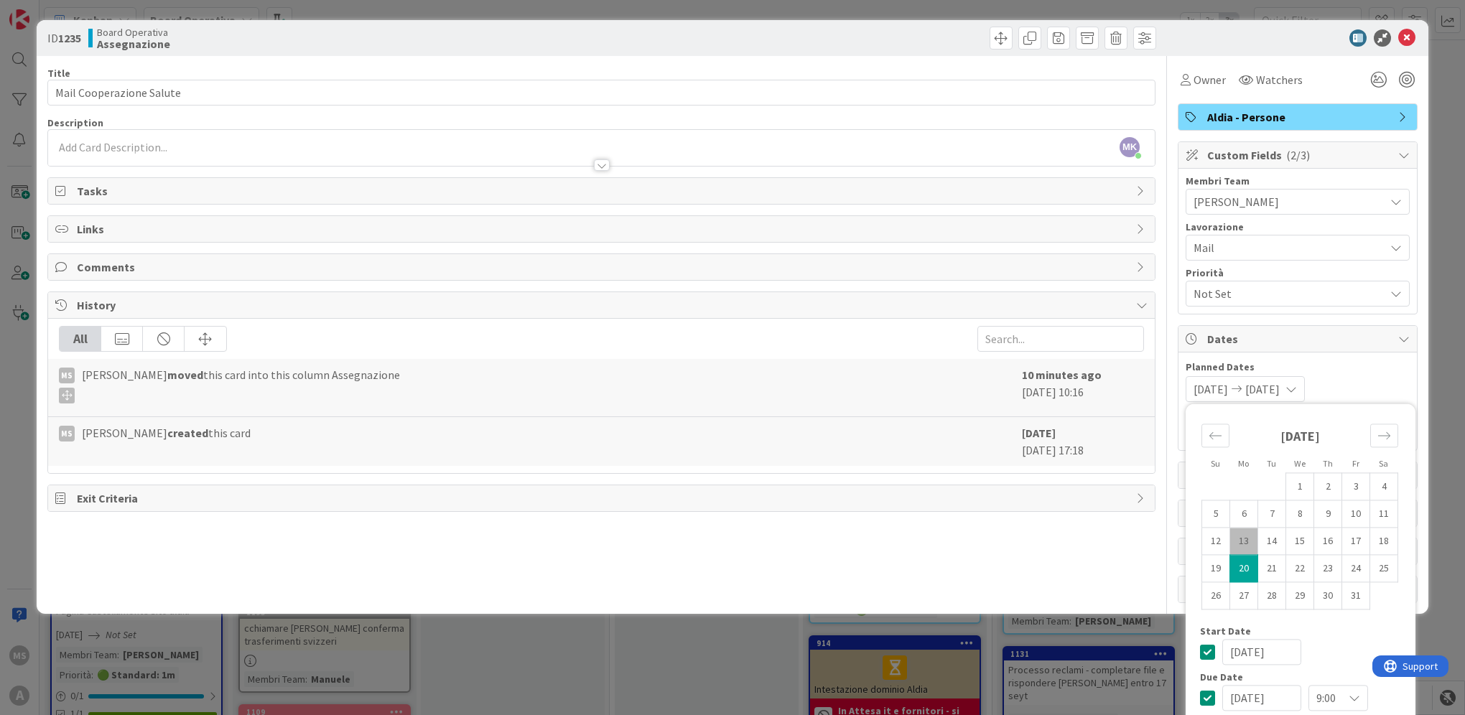
click at [1230, 536] on td "13" at bounding box center [1244, 541] width 28 height 27
type input "13/10/2025"
click at [1373, 372] on span "Planned Dates" at bounding box center [1297, 367] width 224 height 15
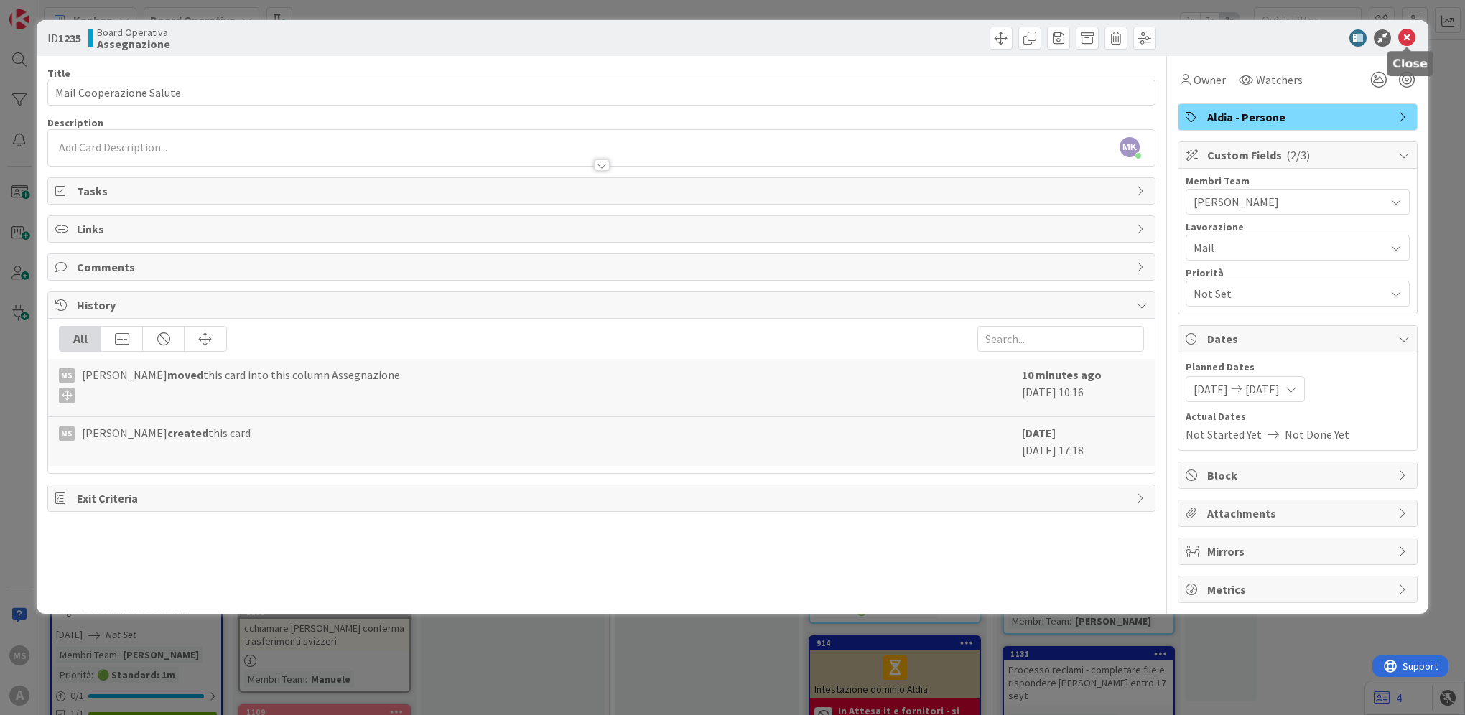
click at [1412, 32] on icon at bounding box center [1406, 37] width 17 height 17
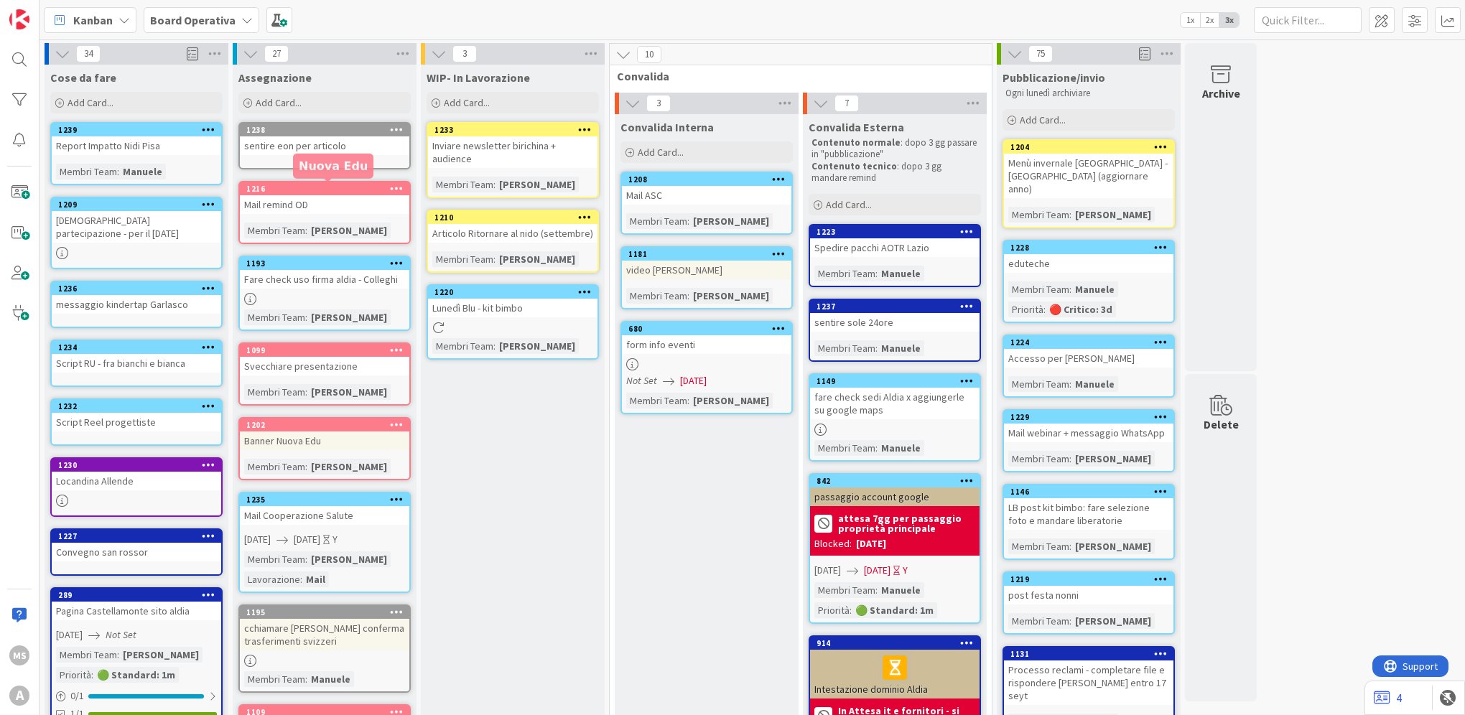
click at [288, 182] on div "1216" at bounding box center [324, 188] width 169 height 13
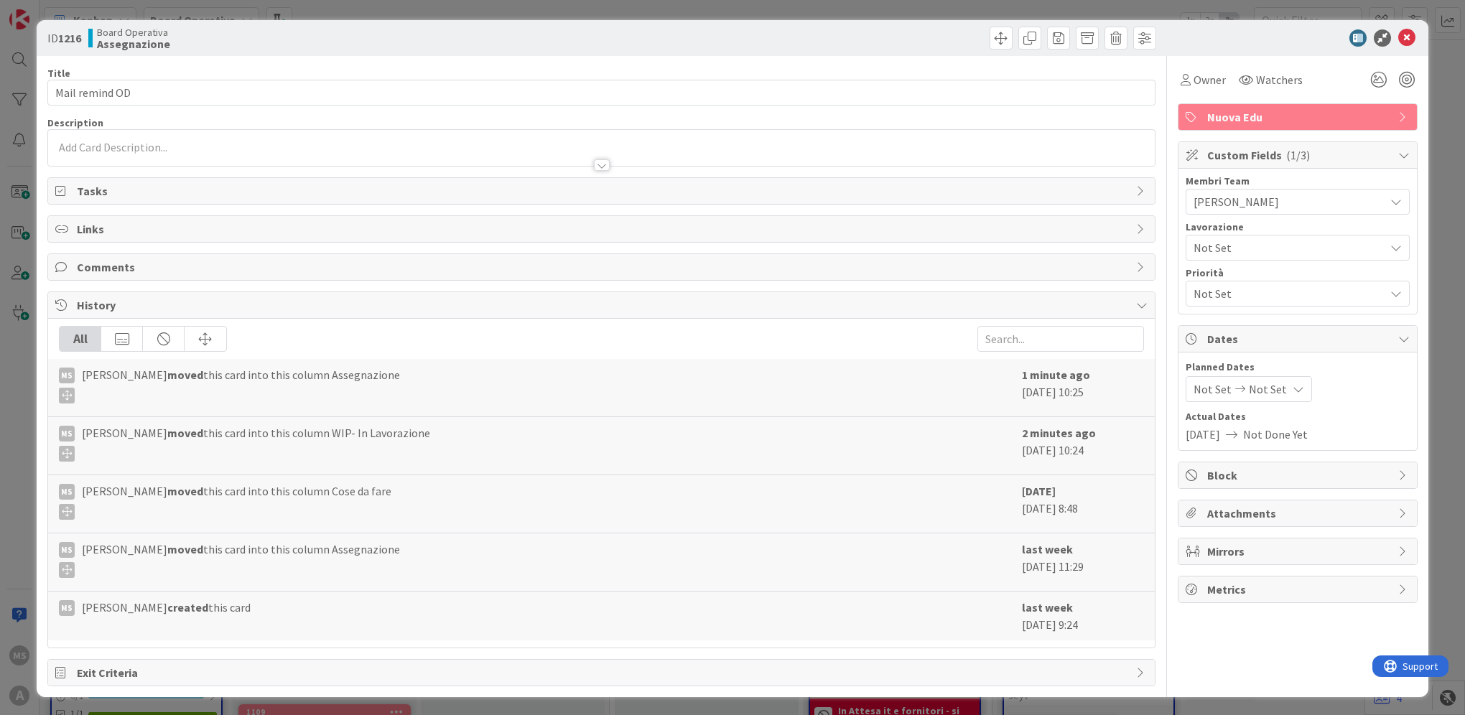
click at [1246, 254] on span "Not Set" at bounding box center [1285, 248] width 184 height 20
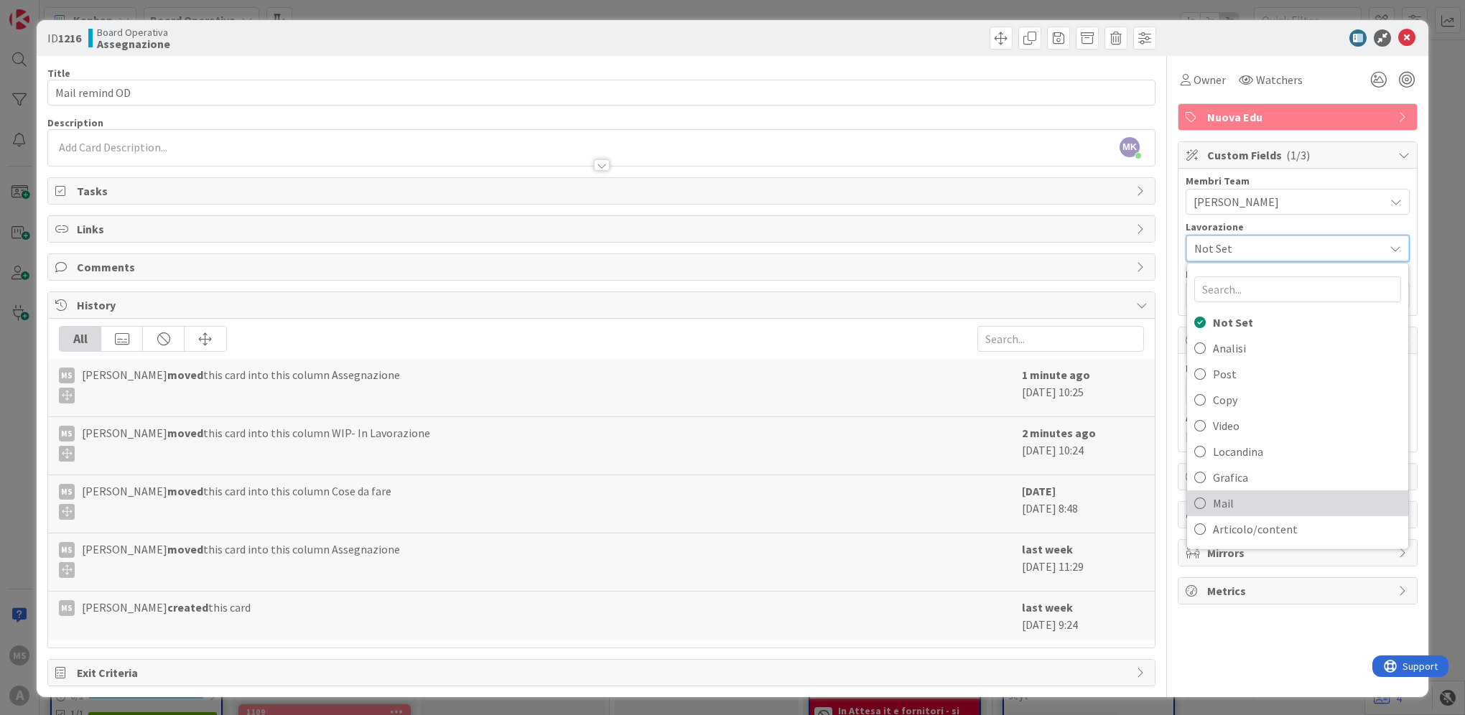
click at [1278, 494] on span "Mail" at bounding box center [1307, 504] width 188 height 22
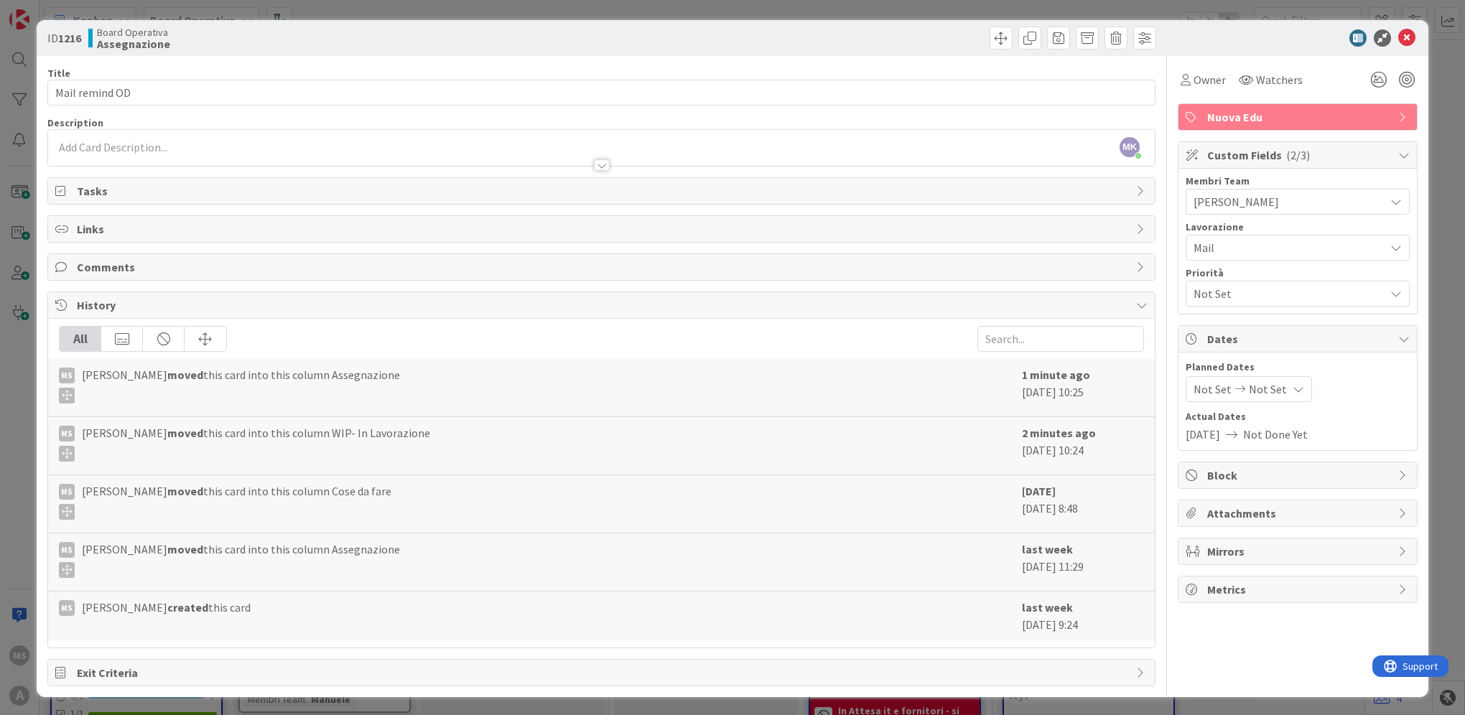
click at [1261, 297] on span "Not Set" at bounding box center [1288, 293] width 191 height 17
click at [1271, 327] on span "🔴 Critico: 3d" at bounding box center [1238, 328] width 65 height 22
click at [1413, 36] on icon at bounding box center [1406, 37] width 17 height 17
